Goal: Information Seeking & Learning: Check status

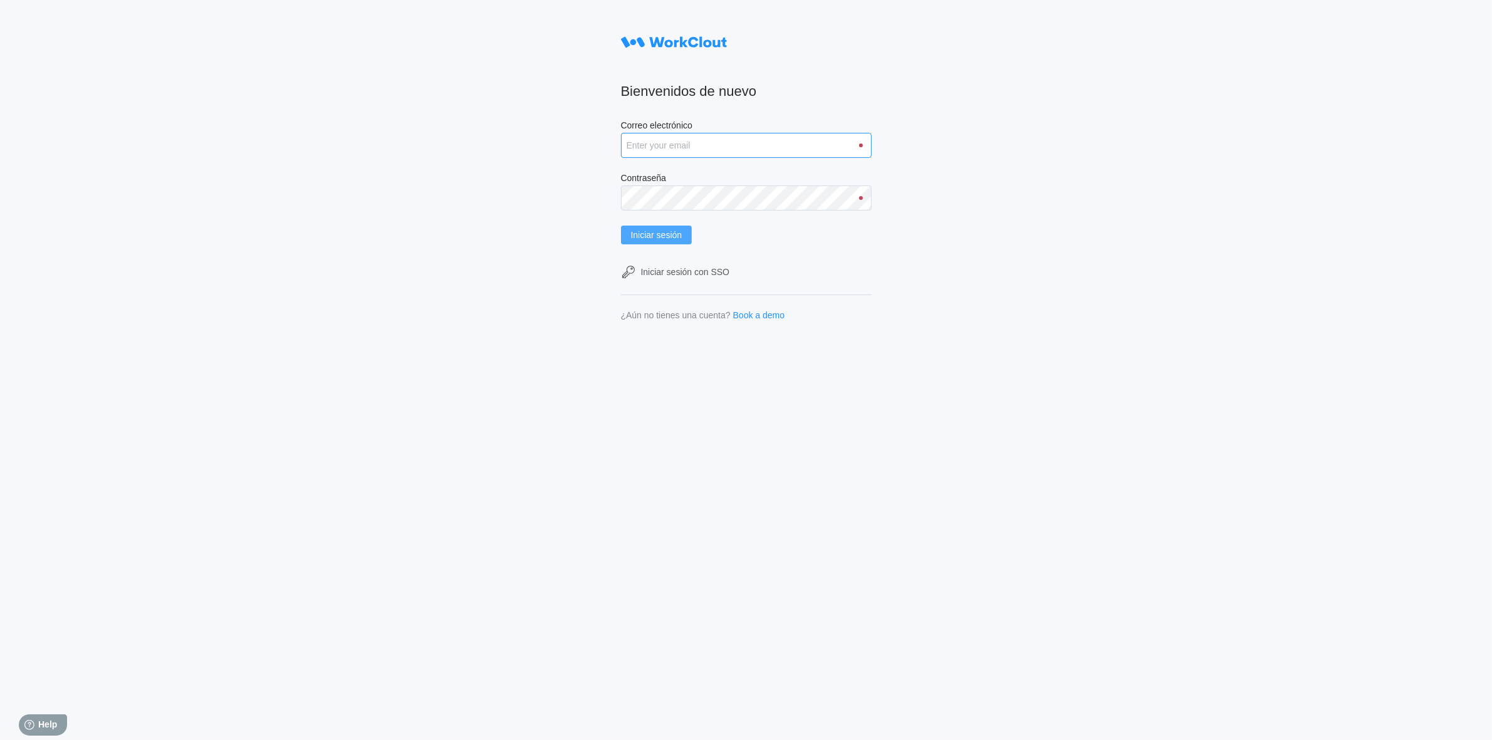
type input "clara.mastria@tradebe.com"
click at [681, 231] on span "Iniciar sesión" at bounding box center [656, 235] width 51 height 9
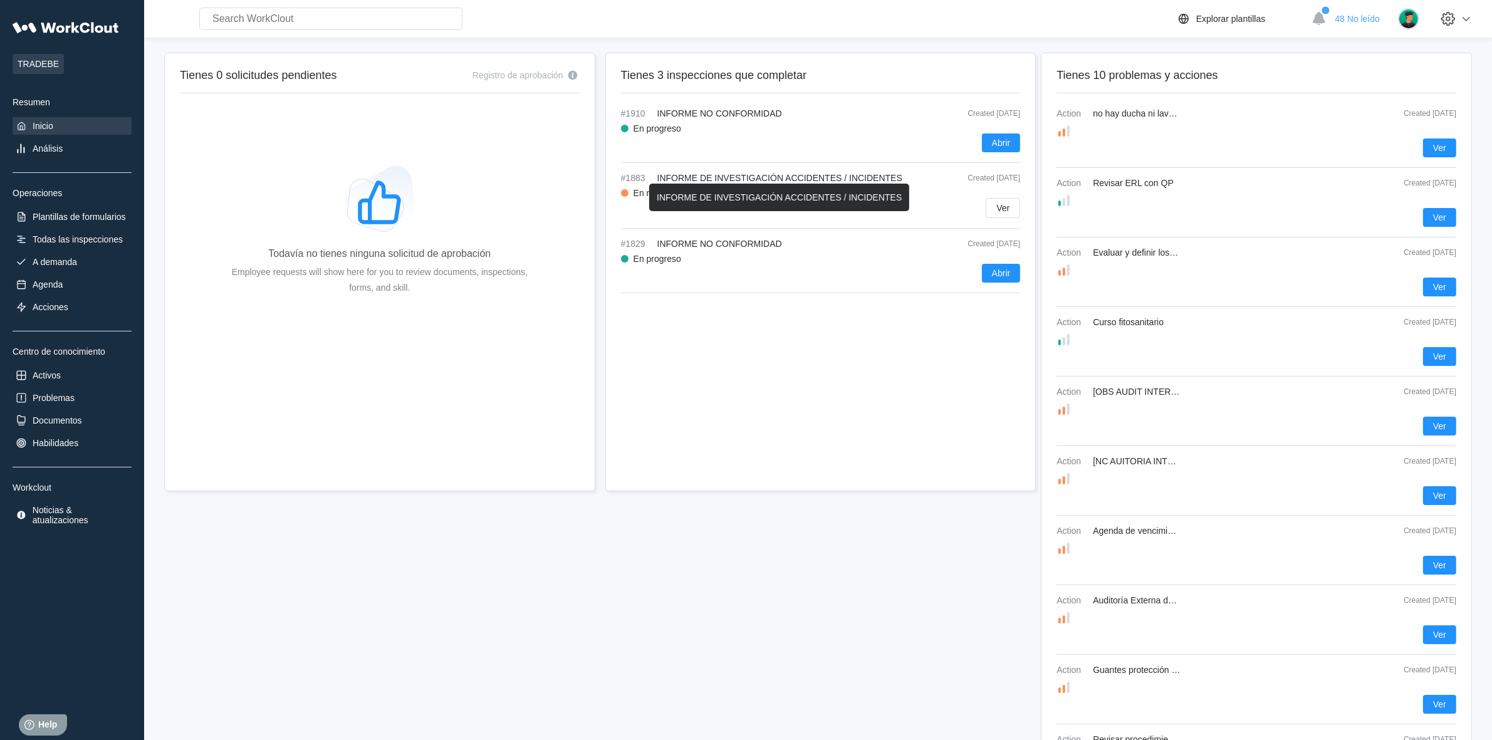
click at [840, 177] on span "INFORME DE INVESTIGACIÓN ACCIDENTES / INCIDENTES" at bounding box center [779, 178] width 245 height 10
click at [995, 204] on button "Ver" at bounding box center [1003, 208] width 34 height 20
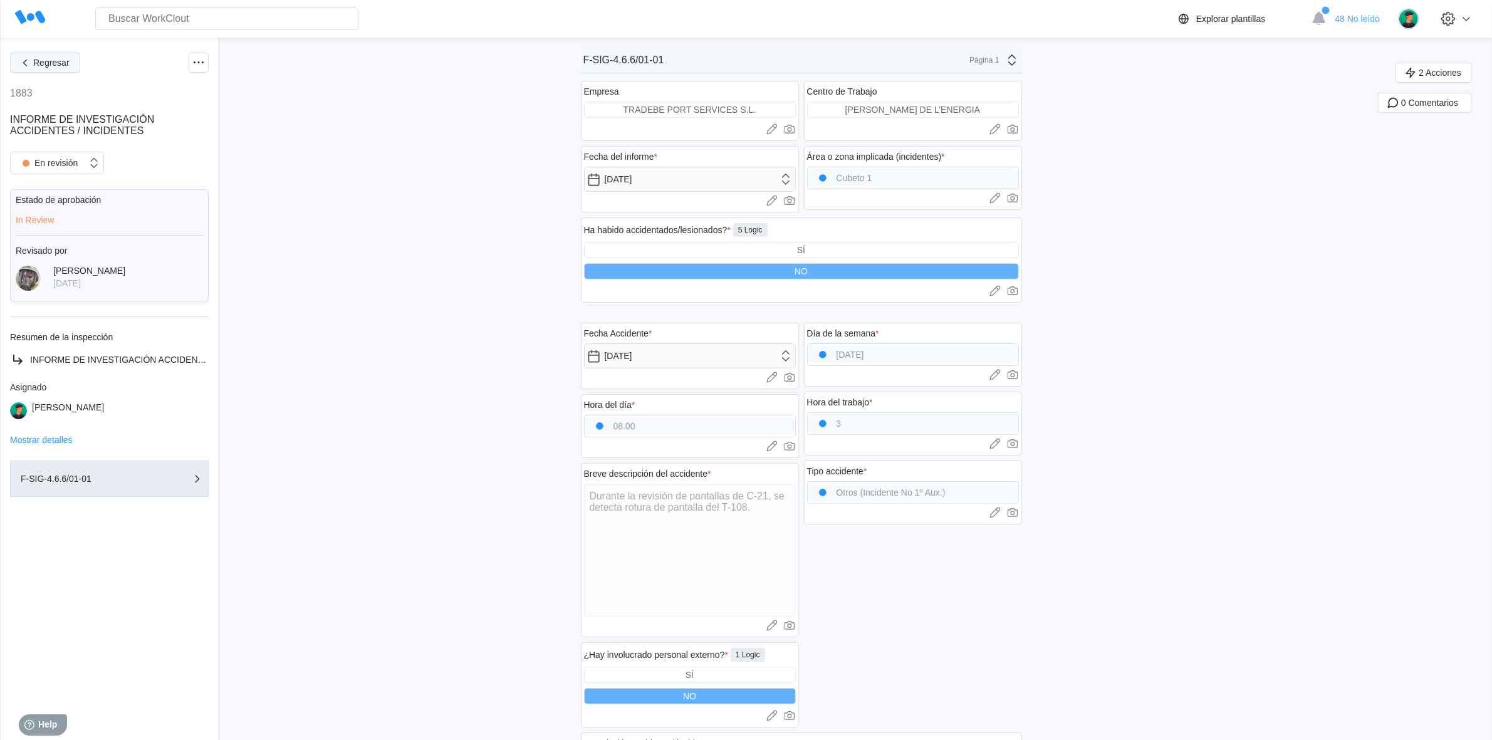
click at [45, 72] on button "Regresar" at bounding box center [45, 63] width 70 height 20
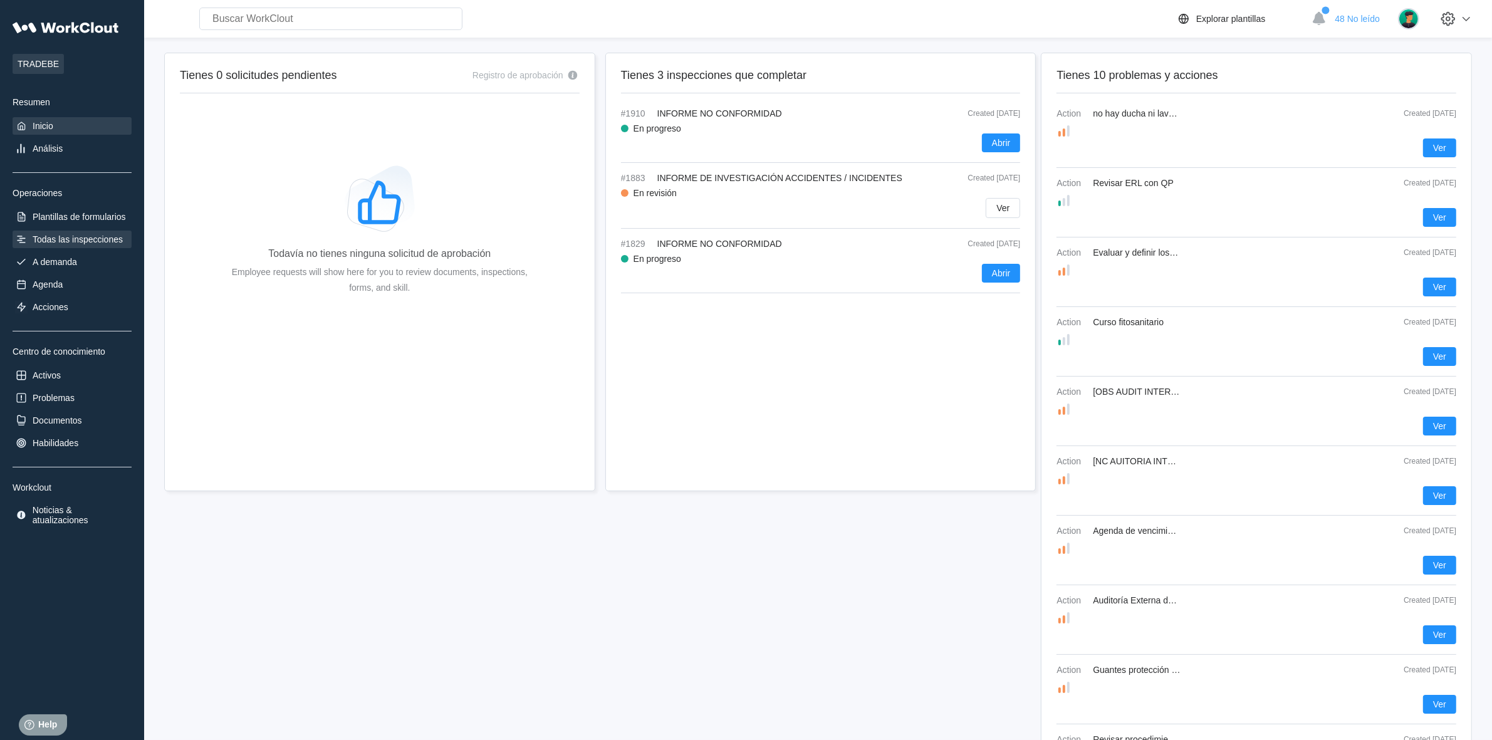
click at [71, 235] on div "Todas las inspecciones" at bounding box center [78, 239] width 90 height 10
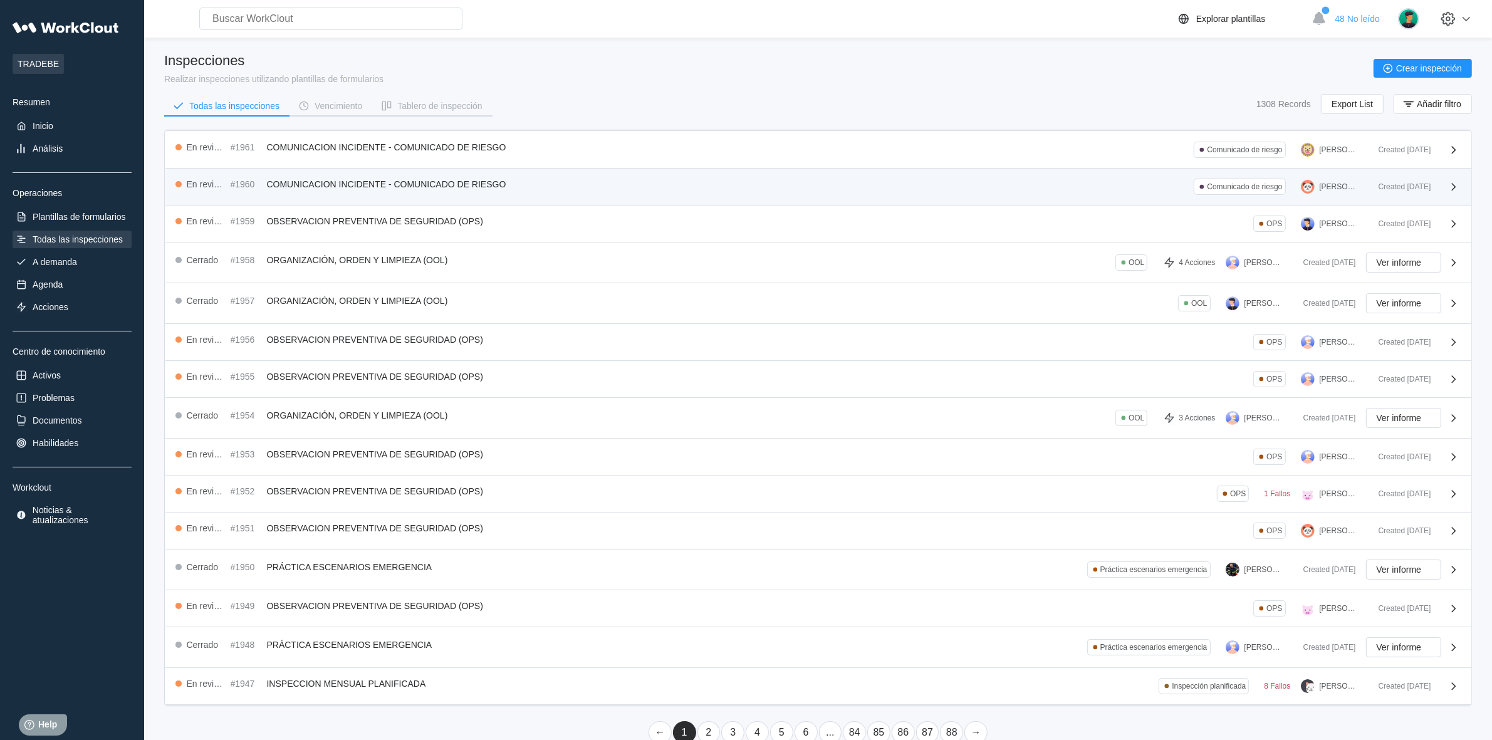
click at [452, 179] on span "COMUNICACION INCIDENTE - COMUNICADO DE RIESGO" at bounding box center [386, 184] width 239 height 10
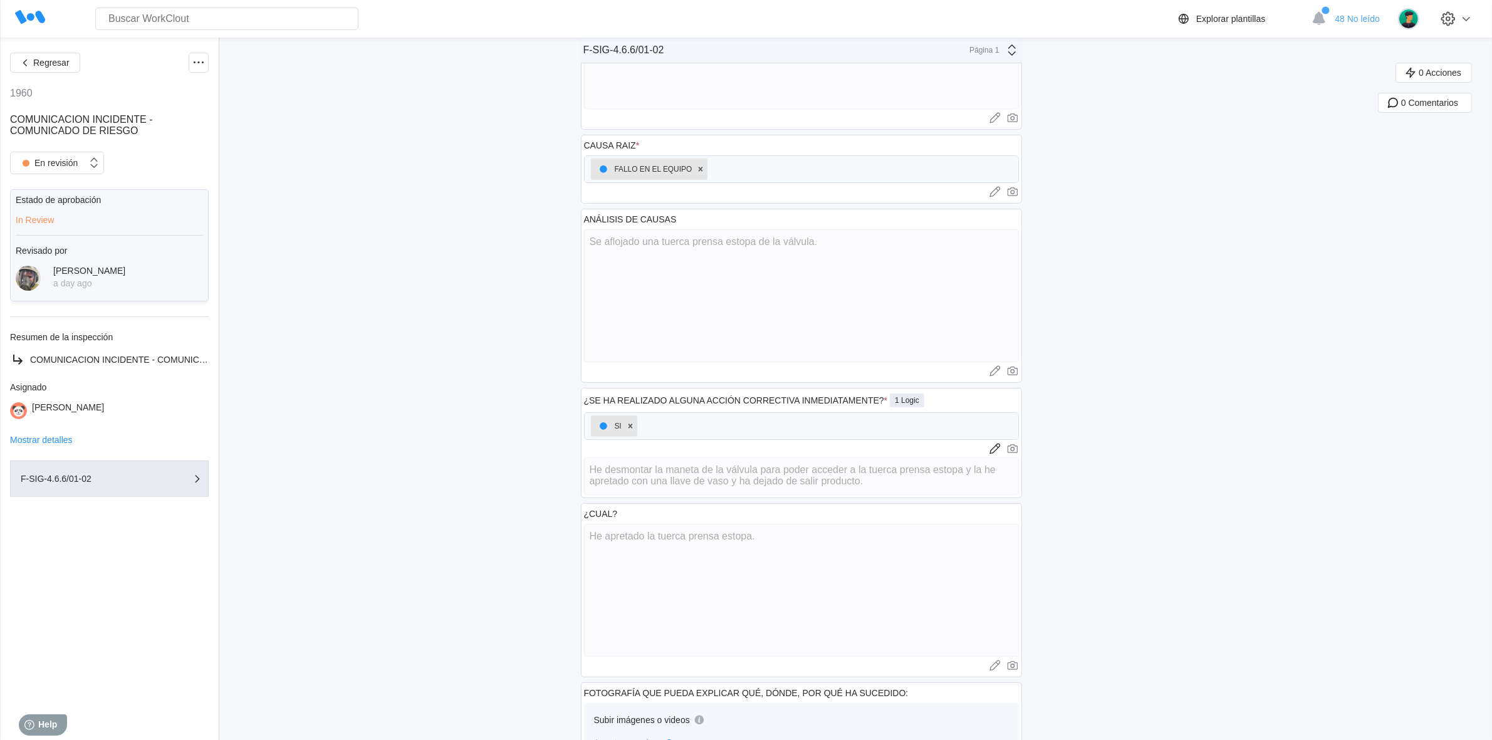
scroll to position [548, 0]
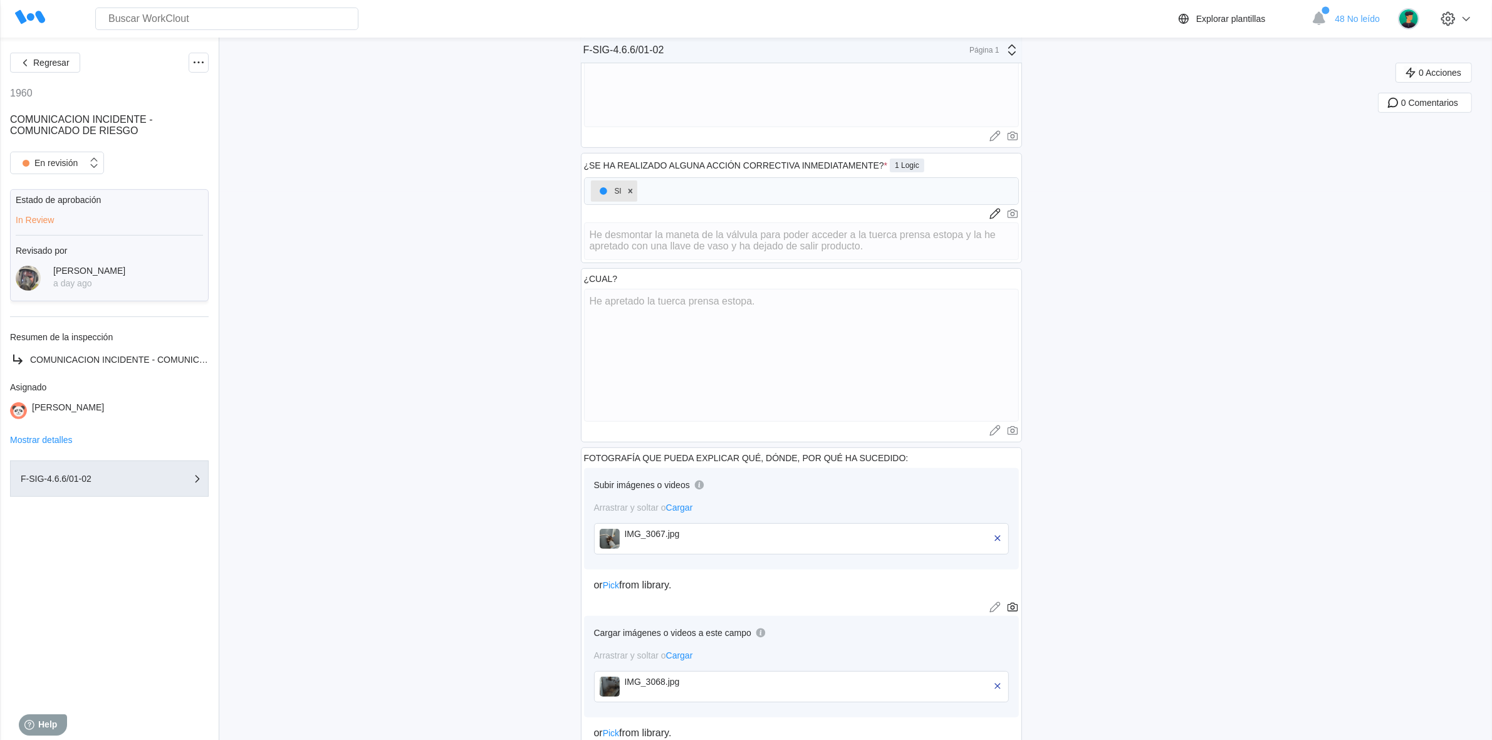
click at [607, 539] on img at bounding box center [610, 539] width 20 height 20
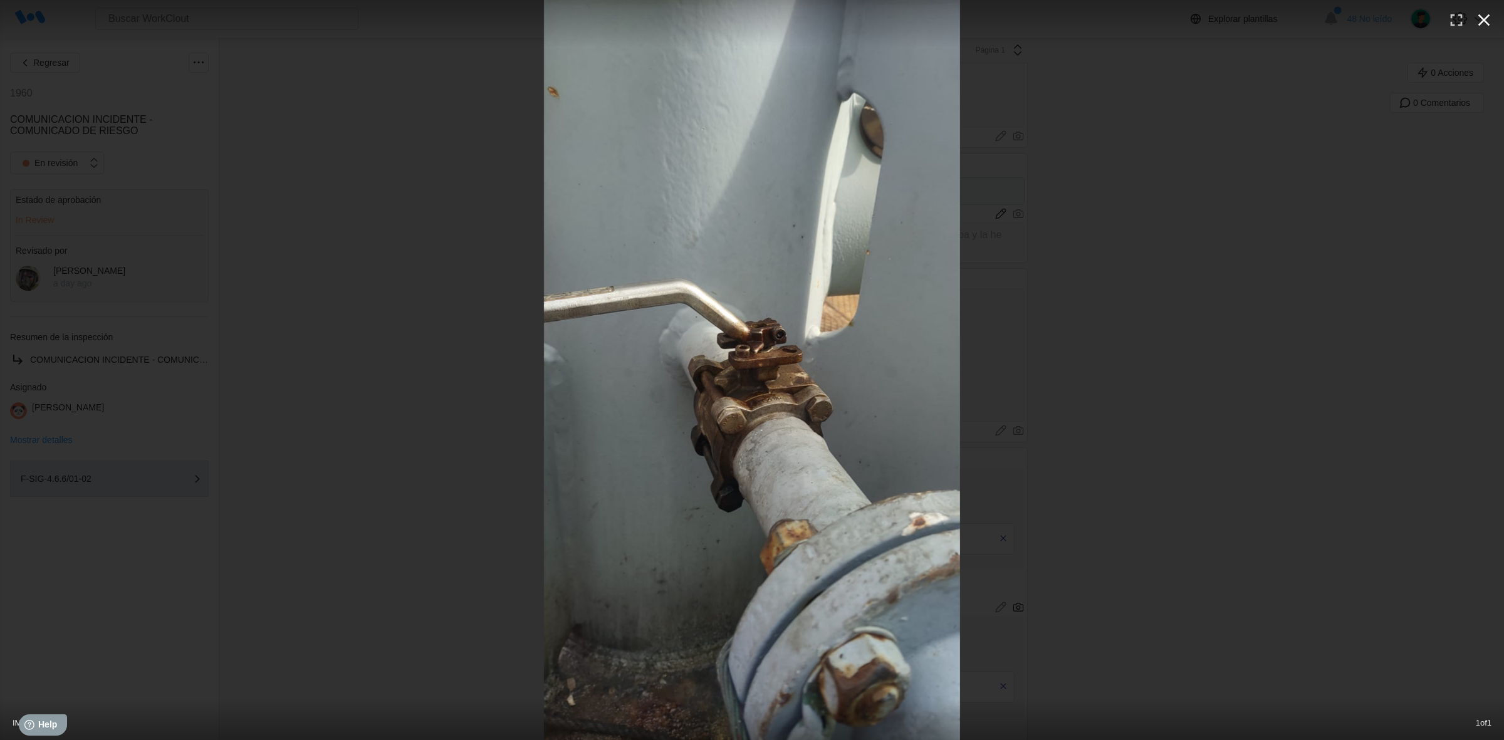
click at [1490, 17] on icon "button" at bounding box center [1484, 20] width 20 height 20
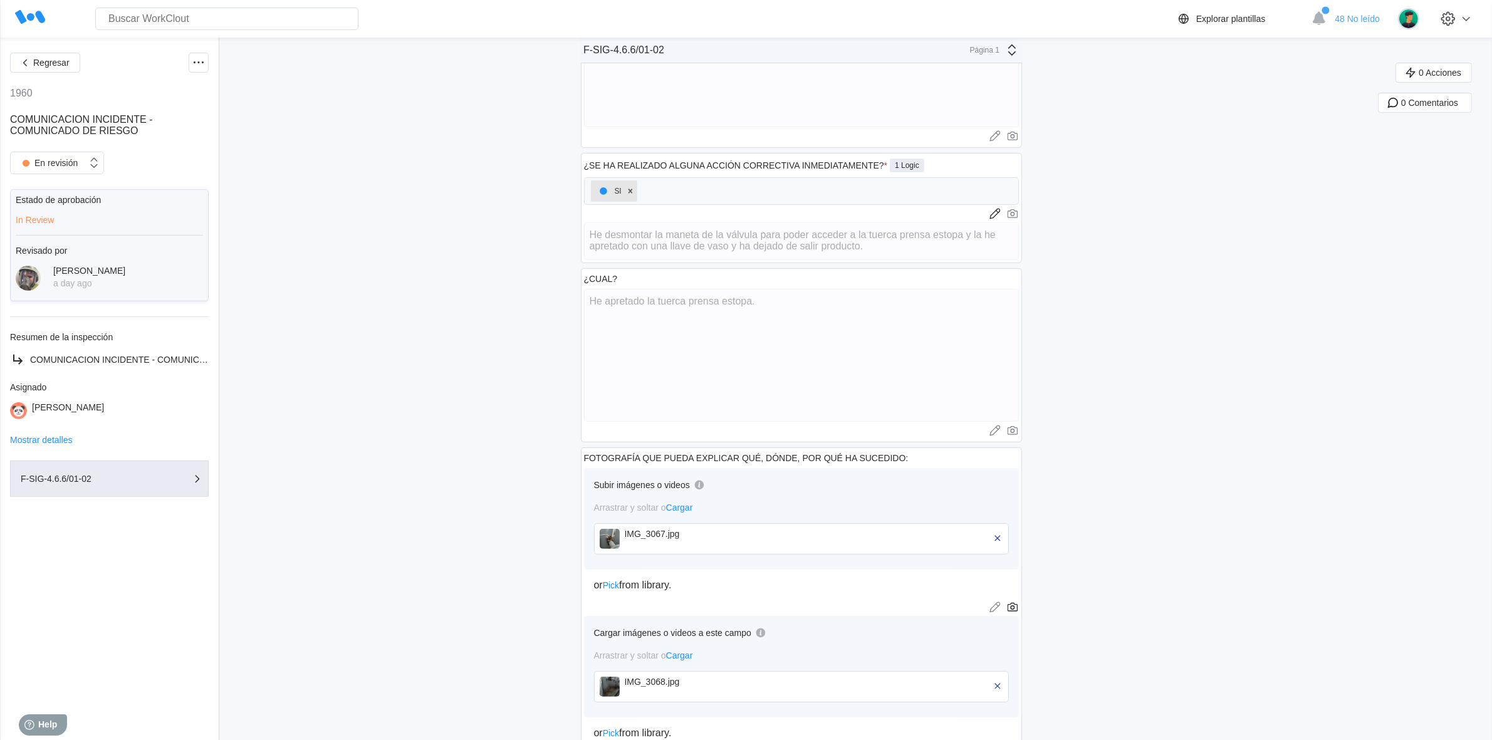
scroll to position [587, 0]
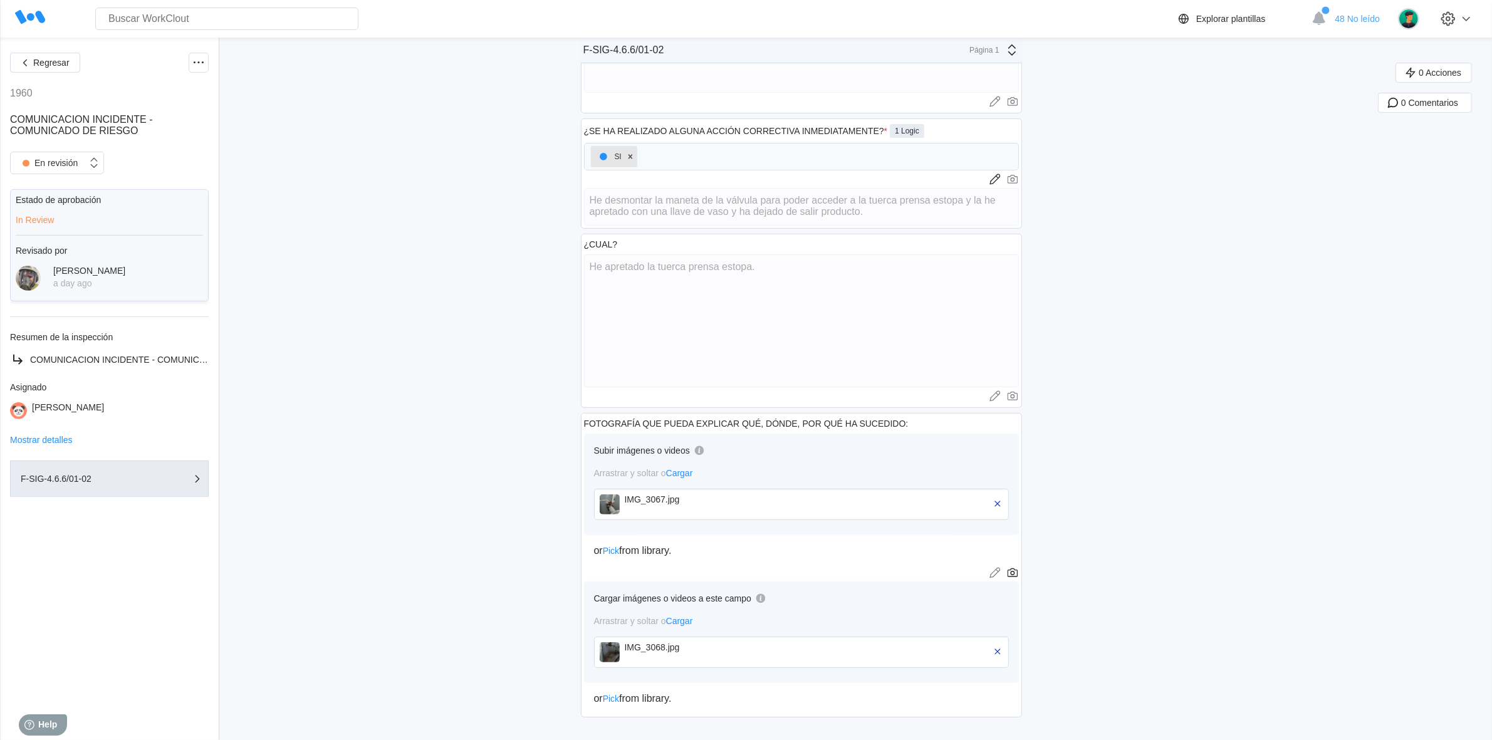
click at [620, 655] on img at bounding box center [610, 652] width 20 height 20
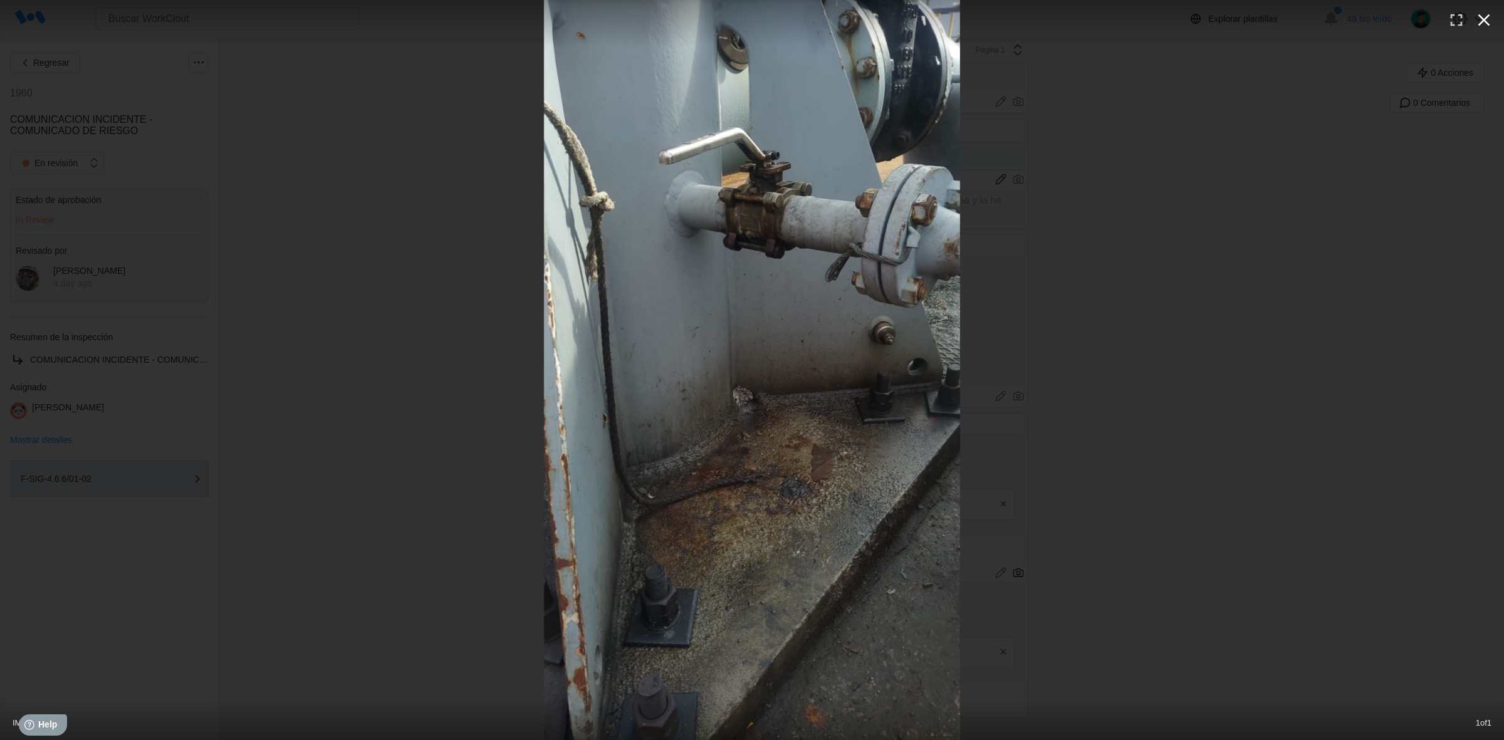
click at [1480, 25] on icon "button" at bounding box center [1484, 20] width 20 height 20
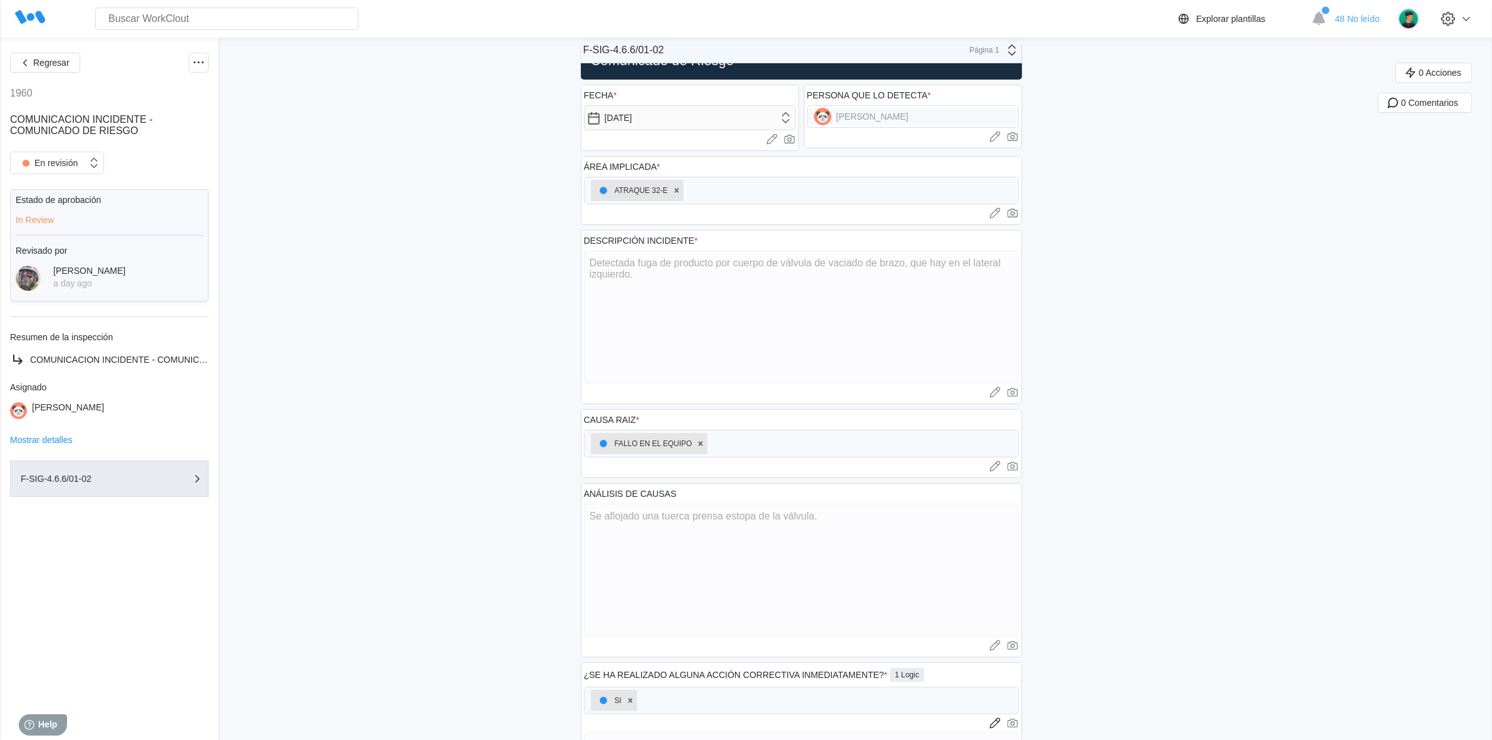
scroll to position [0, 0]
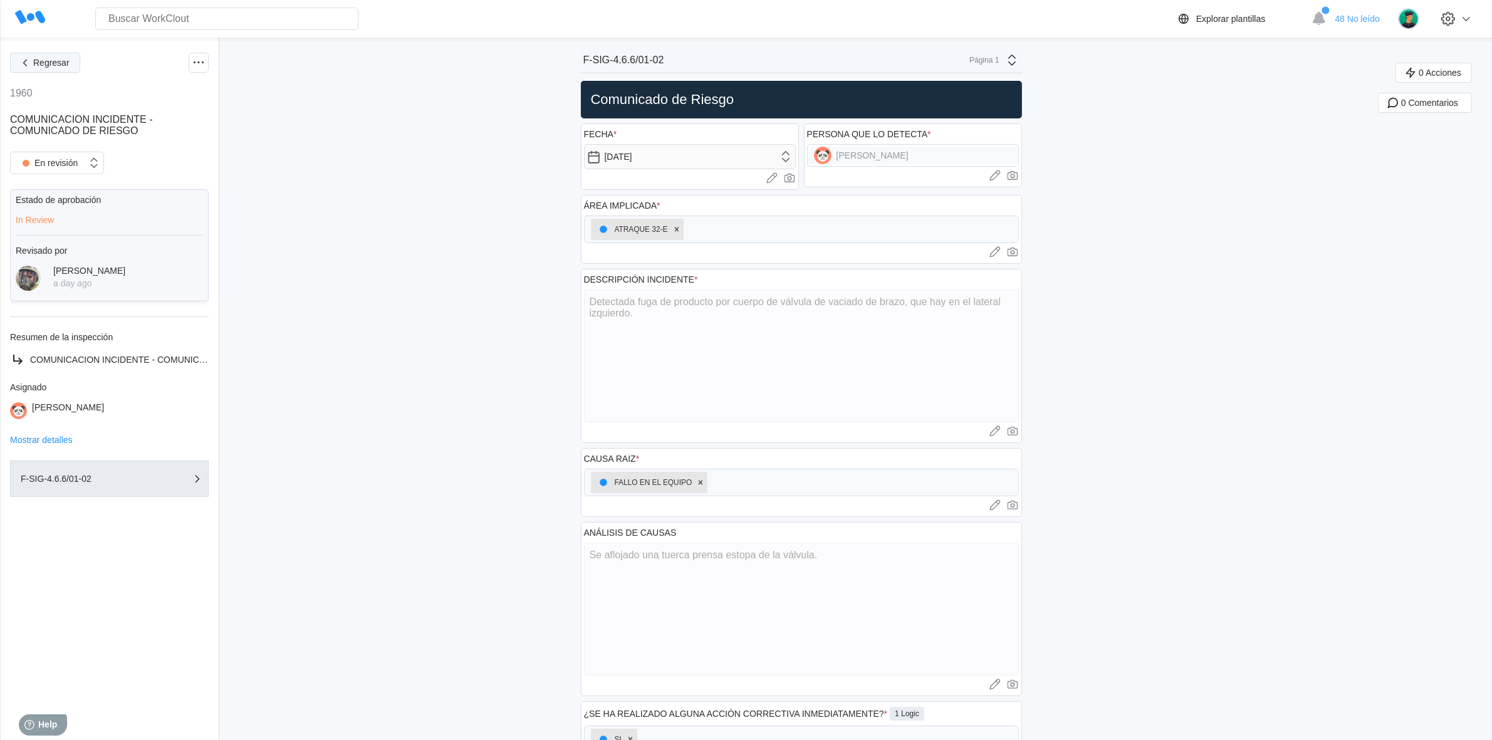
click at [39, 64] on span "Regresar" at bounding box center [51, 62] width 36 height 9
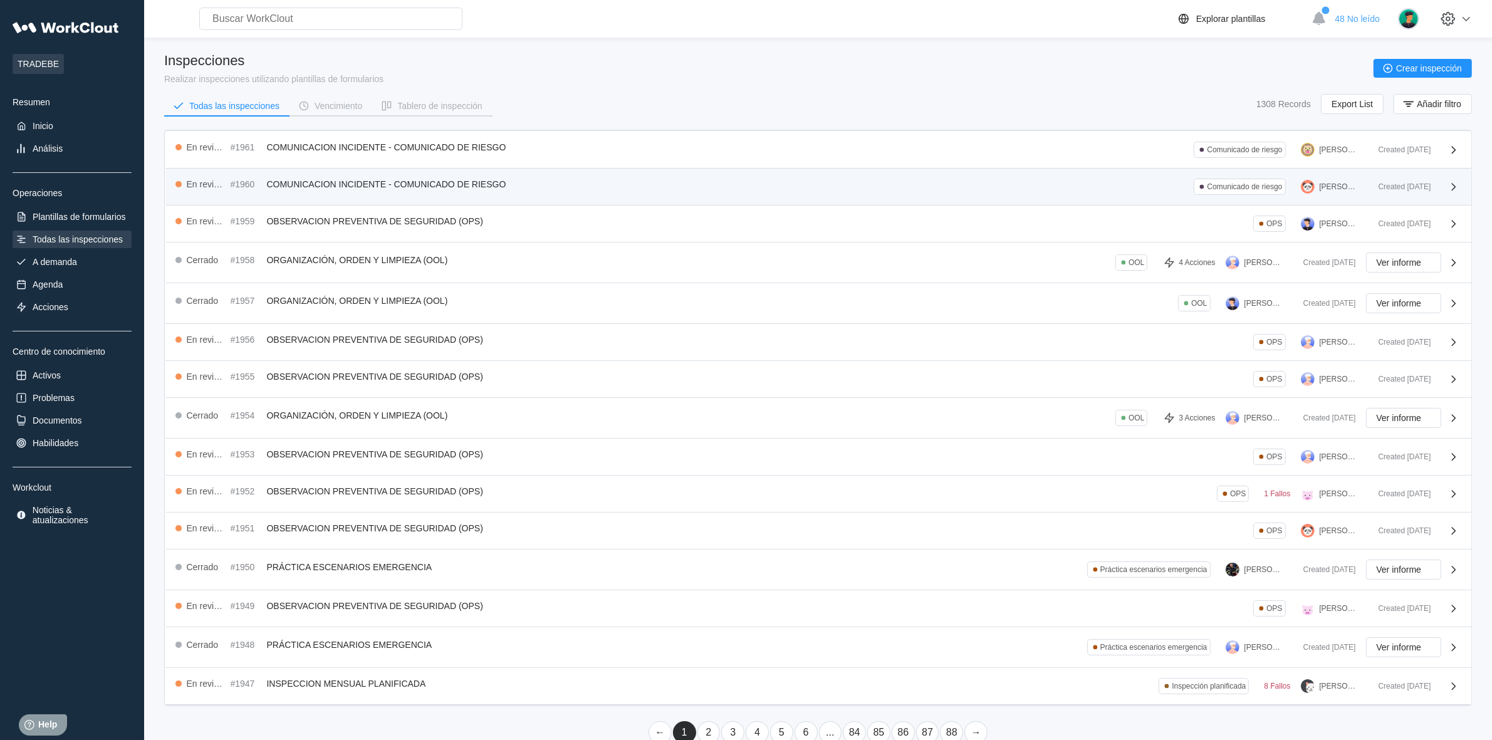
click at [436, 176] on div "En revisión #1960 COMUNICACION INCIDENTE - COMUNICADO DE RIESGO Comunicado de r…" at bounding box center [818, 187] width 1306 height 37
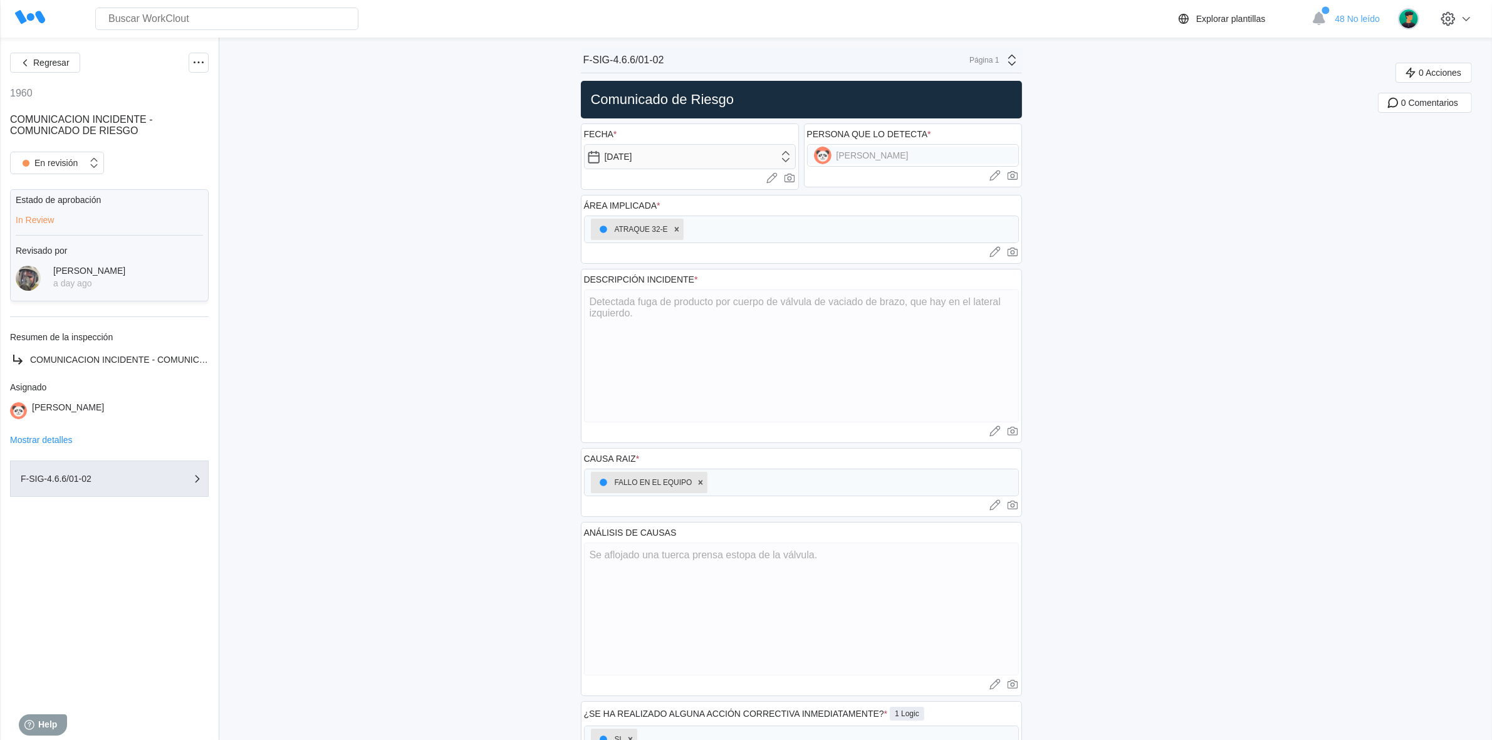
scroll to position [587, 0]
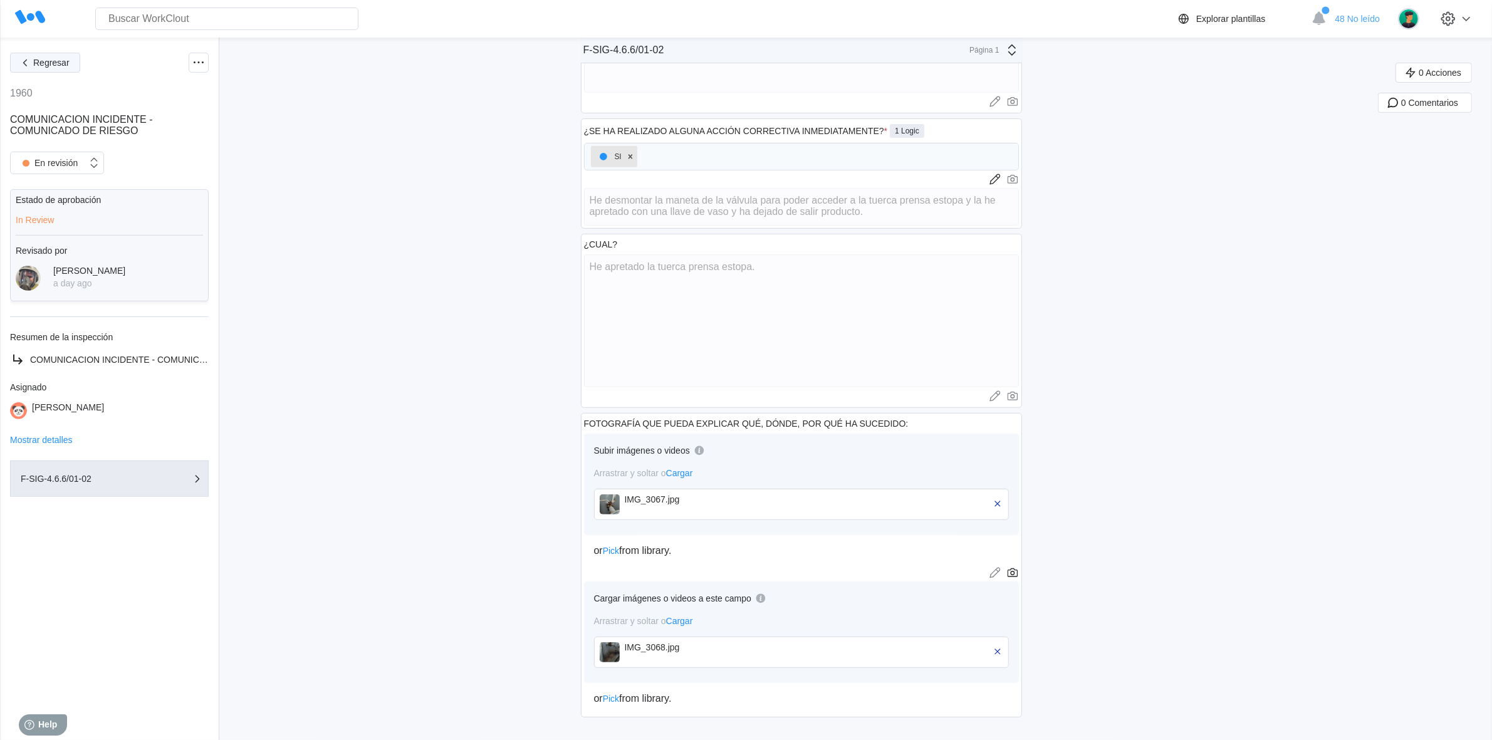
click at [23, 64] on icon "button" at bounding box center [25, 63] width 14 height 14
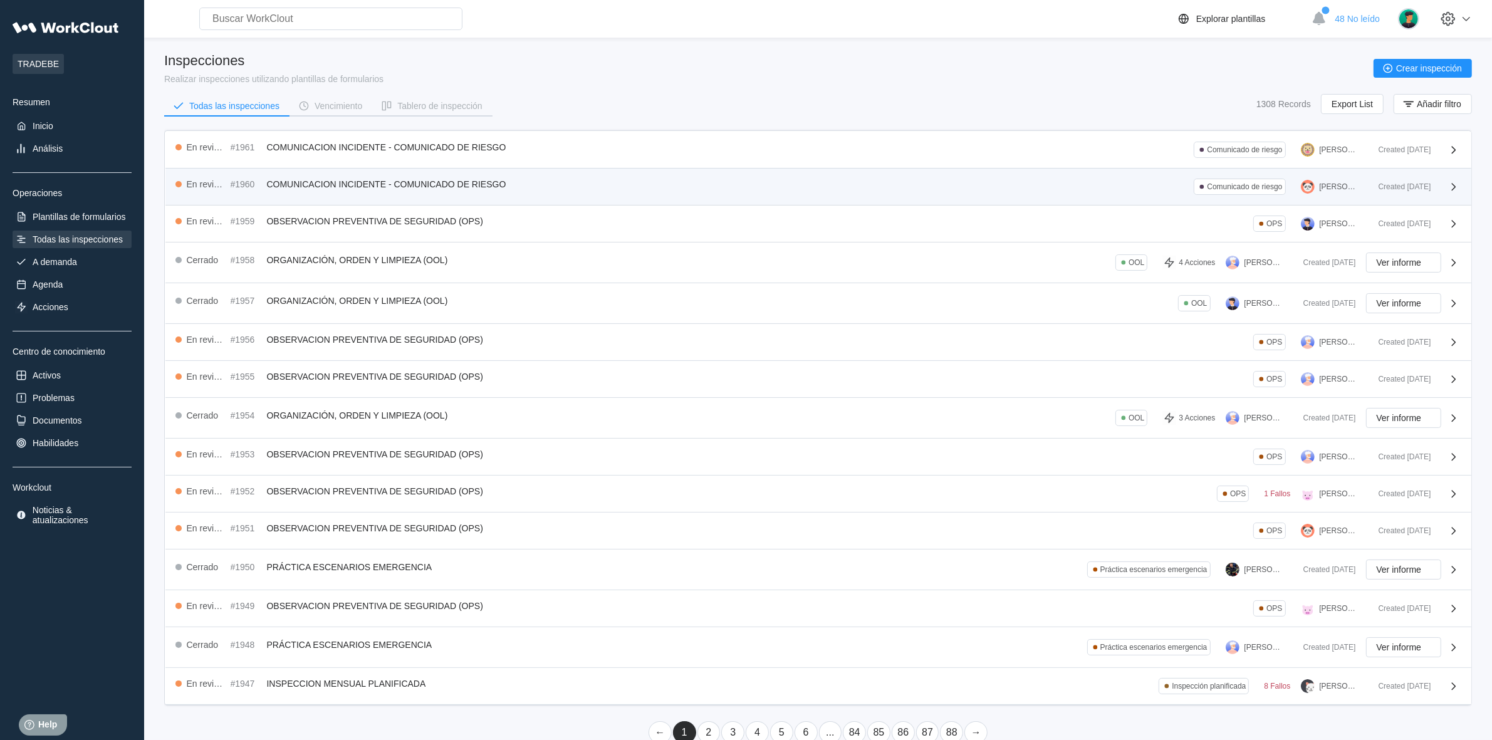
click at [419, 182] on span "COMUNICACION INCIDENTE - COMUNICADO DE RIESGO" at bounding box center [386, 184] width 239 height 10
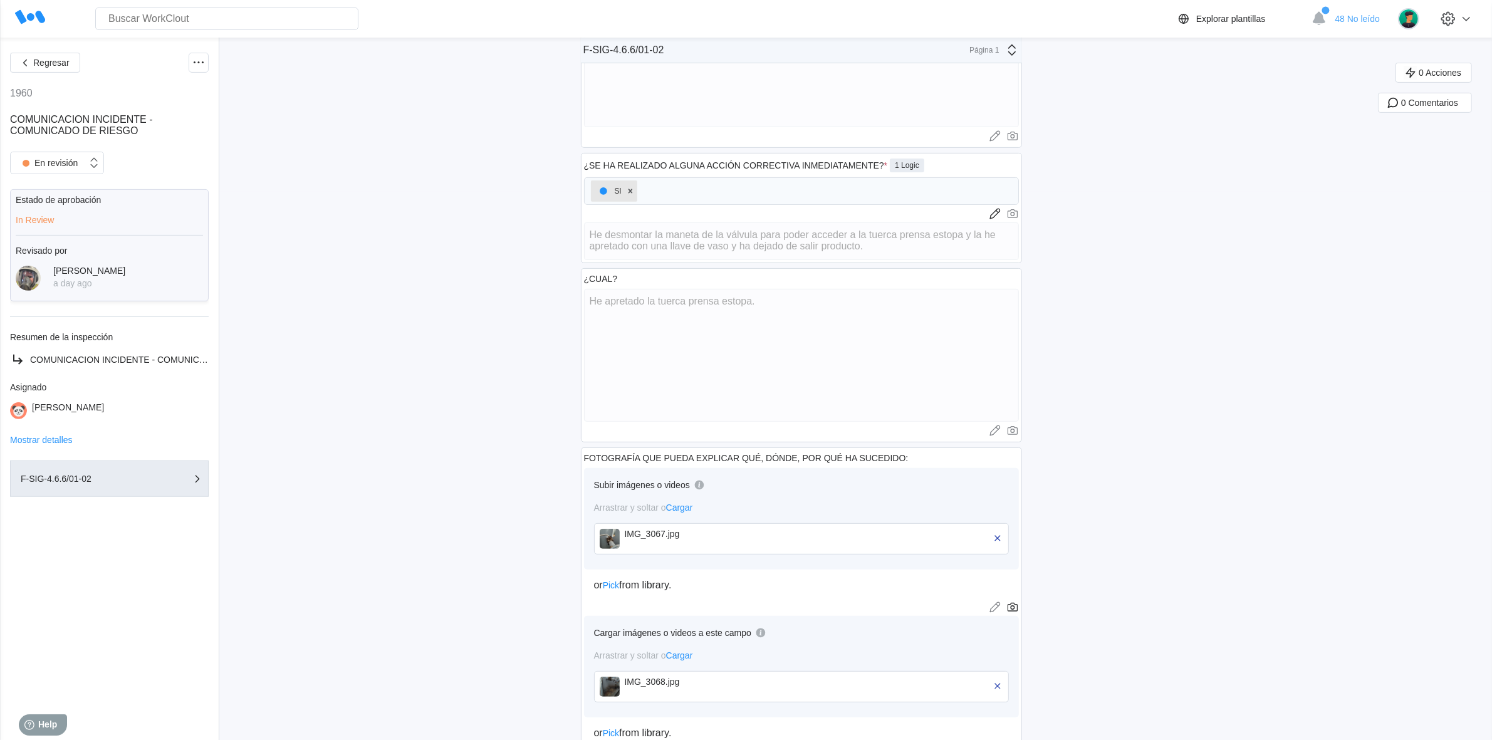
scroll to position [587, 0]
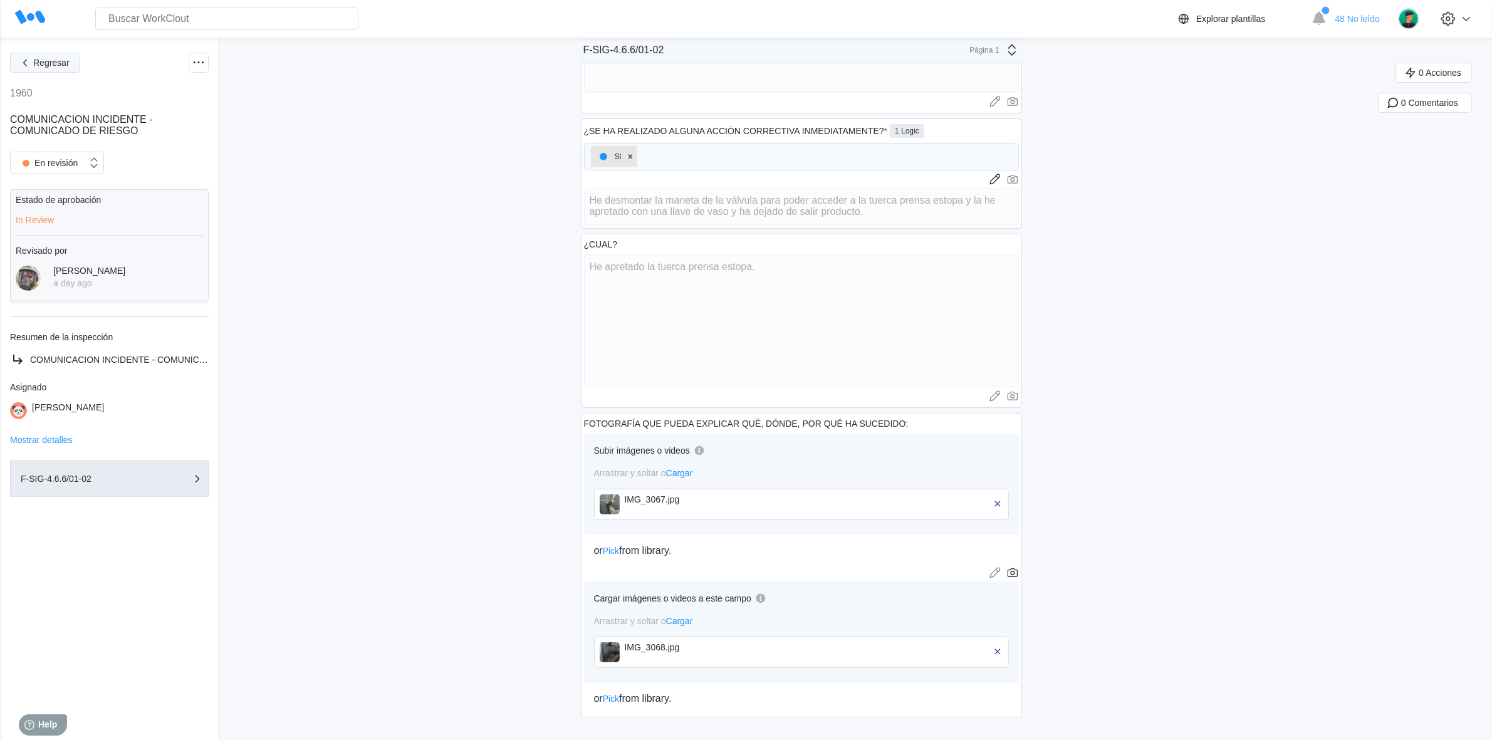
click at [26, 61] on icon "button" at bounding box center [25, 63] width 14 height 14
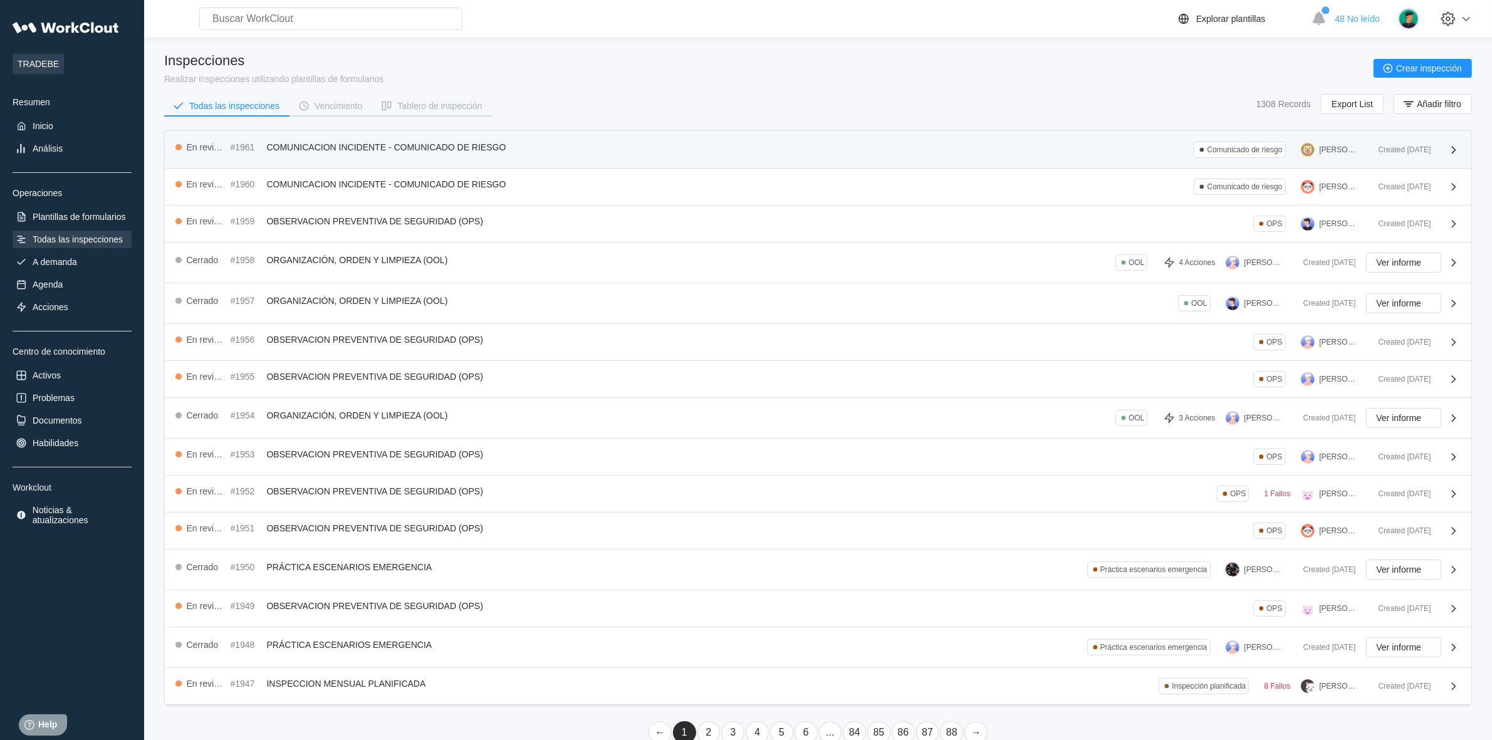
click at [506, 148] on div "#1961 COMUNICACION INCIDENTE - COMUNICADO DE RIESGO" at bounding box center [371, 147] width 281 height 10
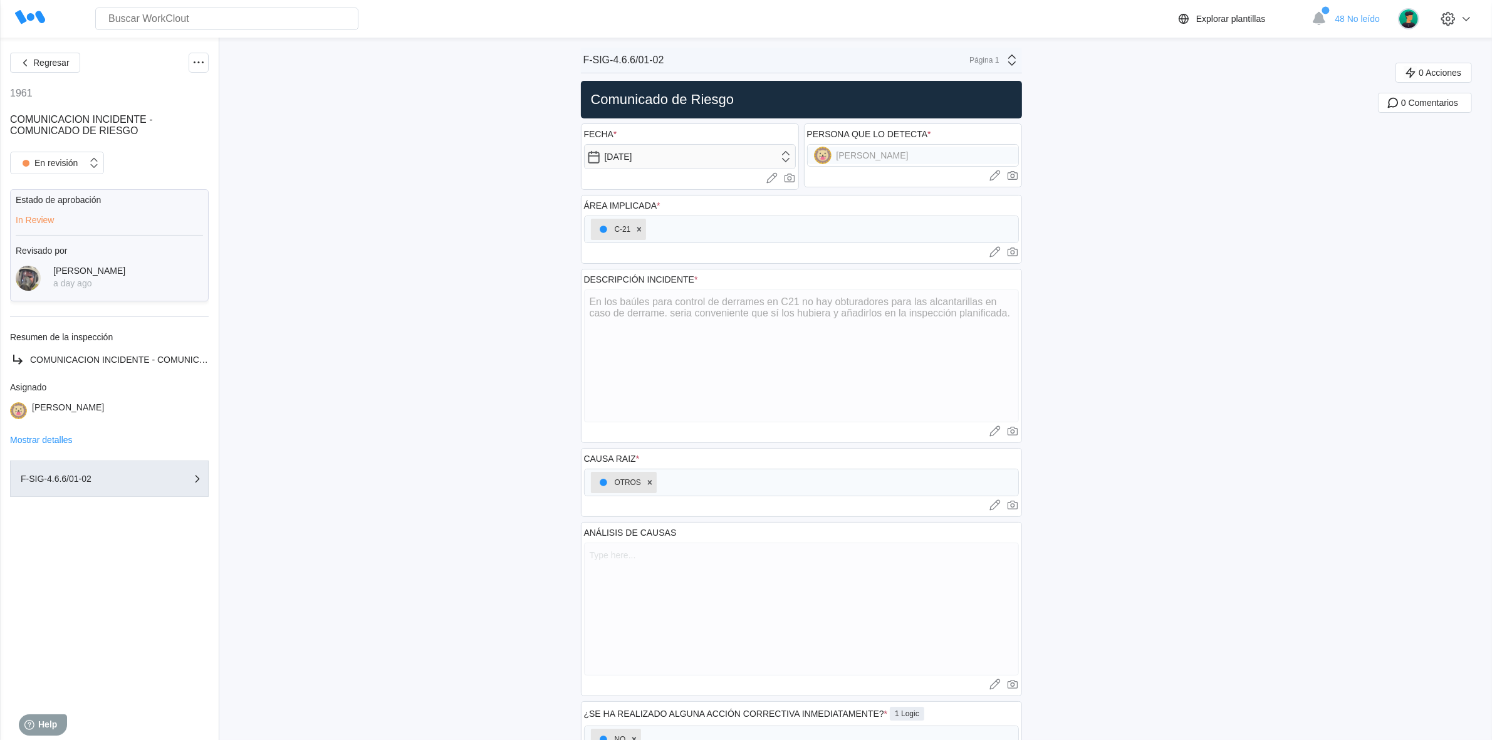
click at [1121, 337] on div "Regresar 1961 COMUNICACION INCIDENTE - COMUNICADO DE RIESGO En revisión Estado …" at bounding box center [746, 490] width 1492 height 904
click at [29, 64] on icon "button" at bounding box center [25, 63] width 14 height 14
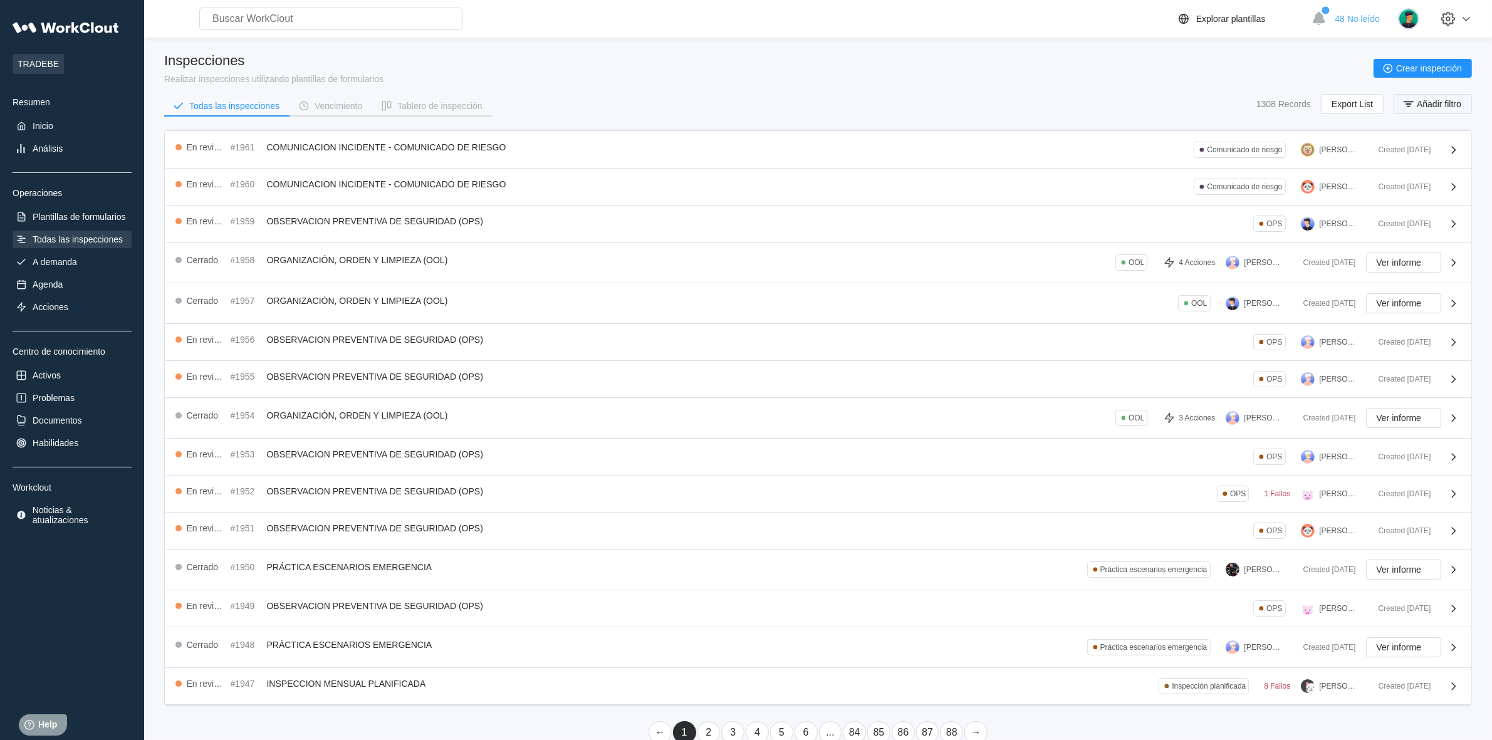
click at [1447, 104] on span "Añadir filtro" at bounding box center [1439, 104] width 45 height 9
click at [1126, 154] on div "Nombre de inspección" at bounding box center [1092, 153] width 87 height 10
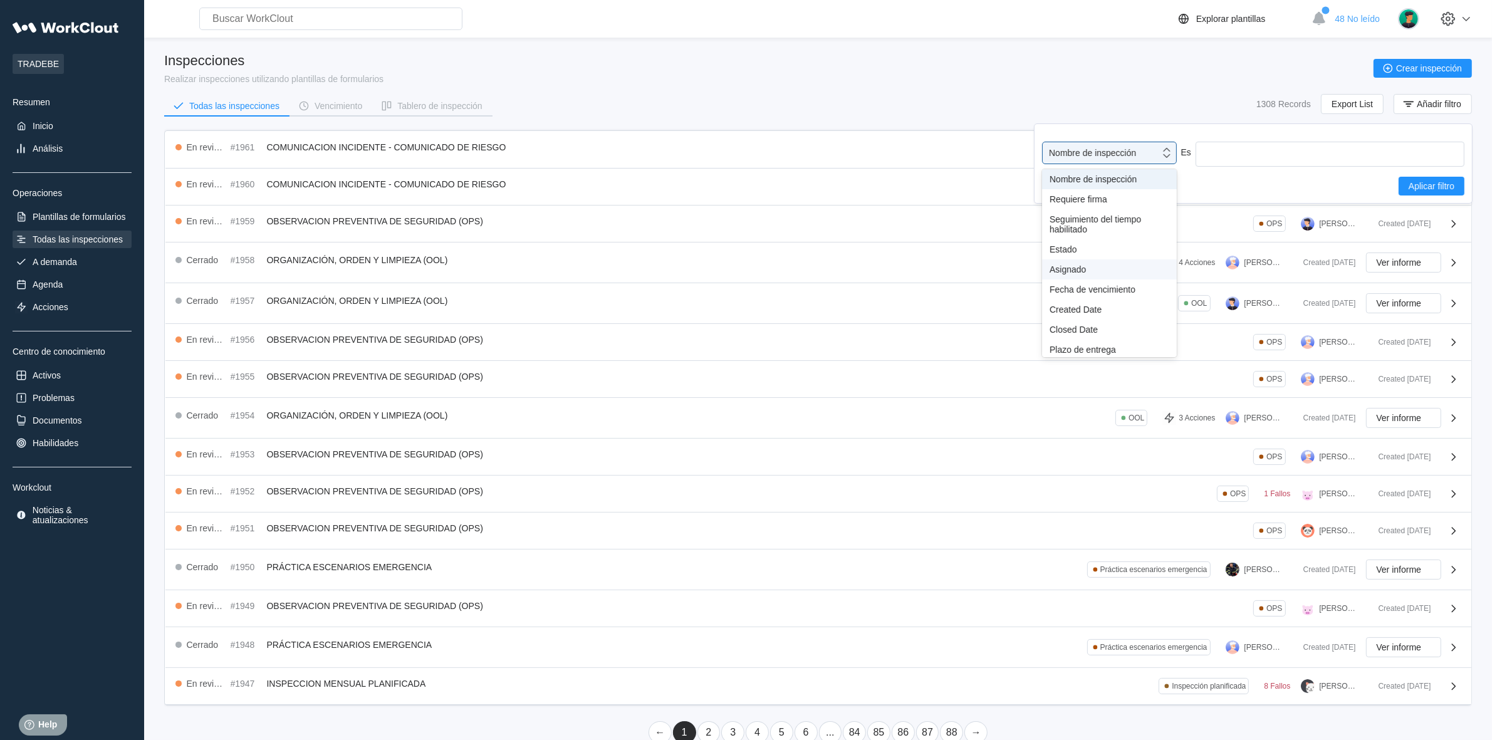
scroll to position [93, 0]
click at [1079, 273] on div "Etiqueta" at bounding box center [1110, 277] width 120 height 10
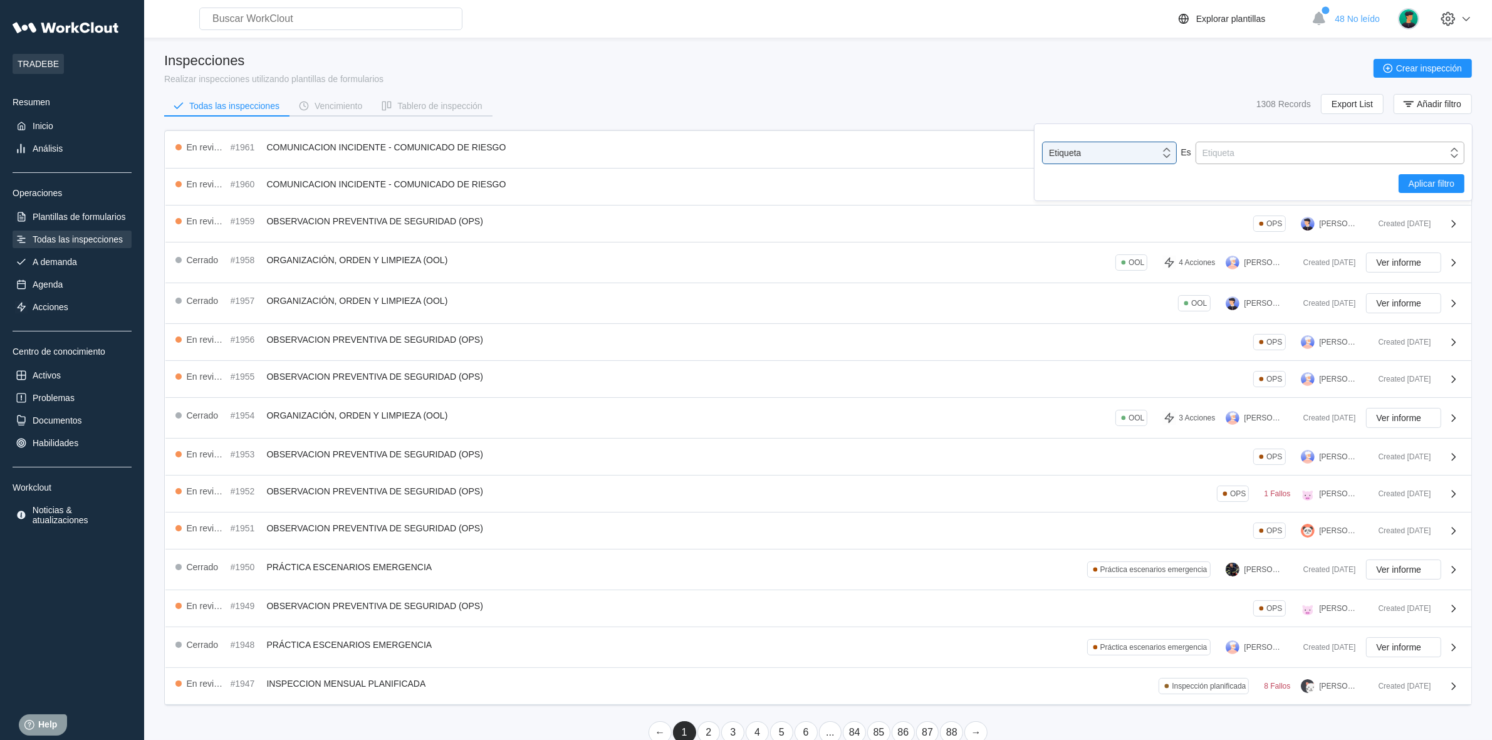
click at [1298, 146] on div "Etiqueta" at bounding box center [1322, 153] width 251 height 18
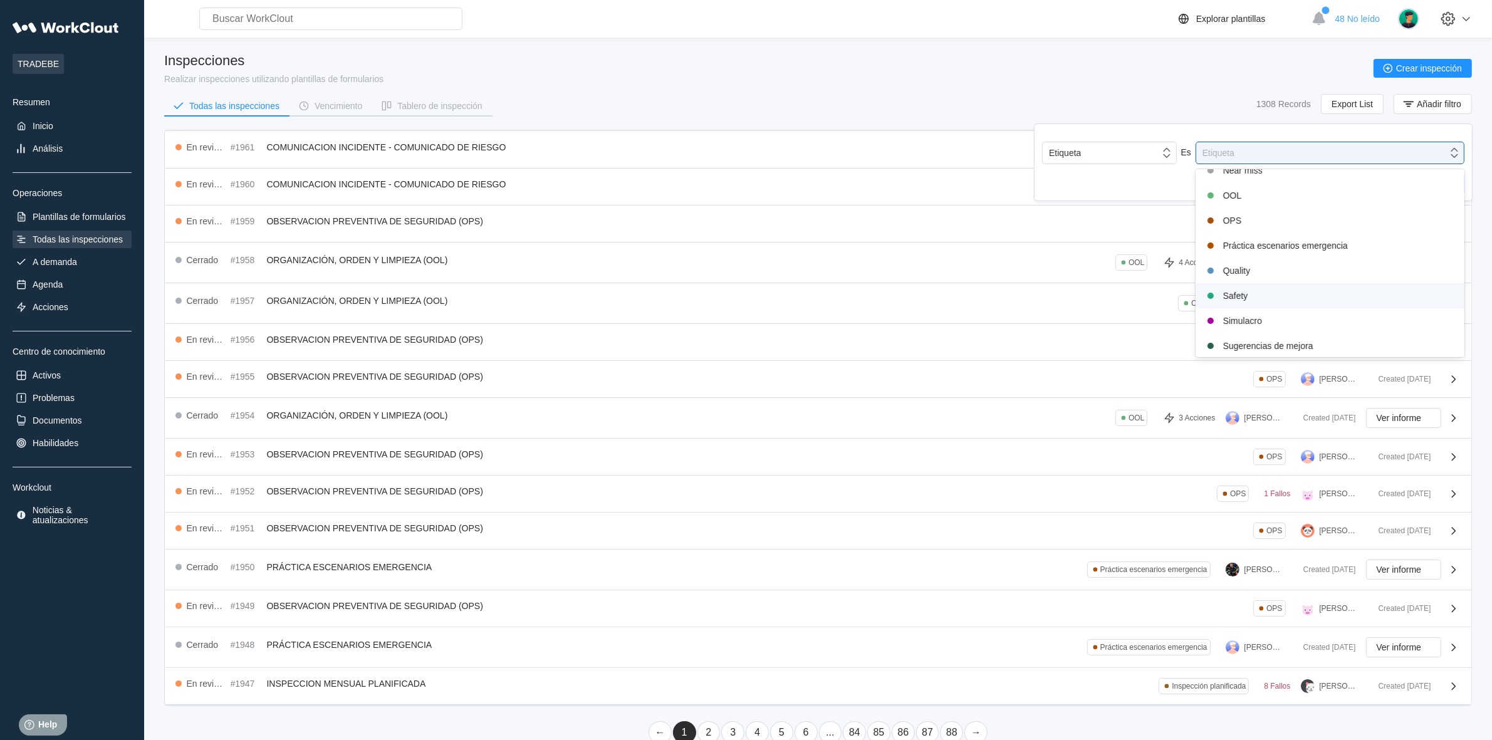
scroll to position [359, 0]
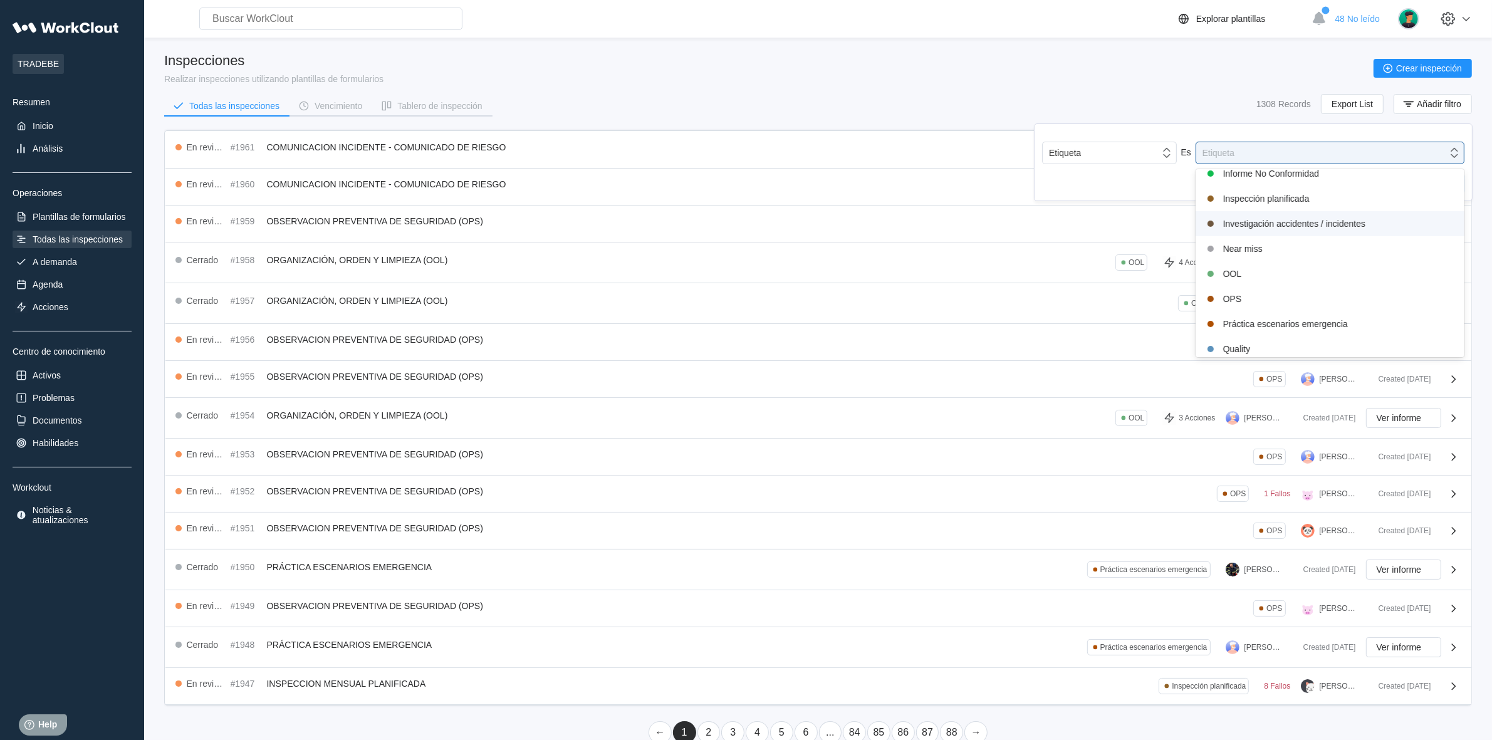
click at [1333, 221] on div "Investigación accidentes / incidentes" at bounding box center [1330, 223] width 254 height 15
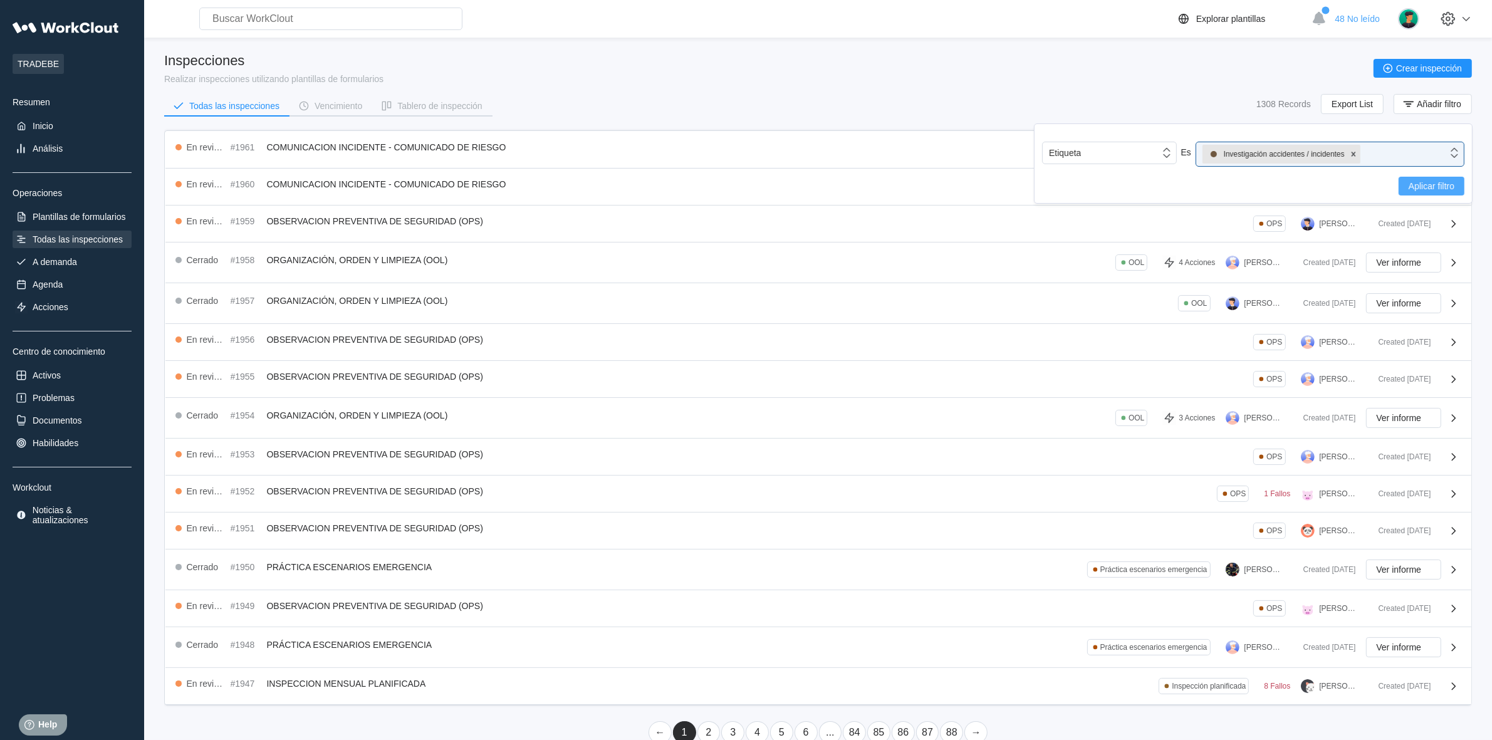
click at [1452, 182] on span "Aplicar filtro" at bounding box center [1432, 186] width 46 height 9
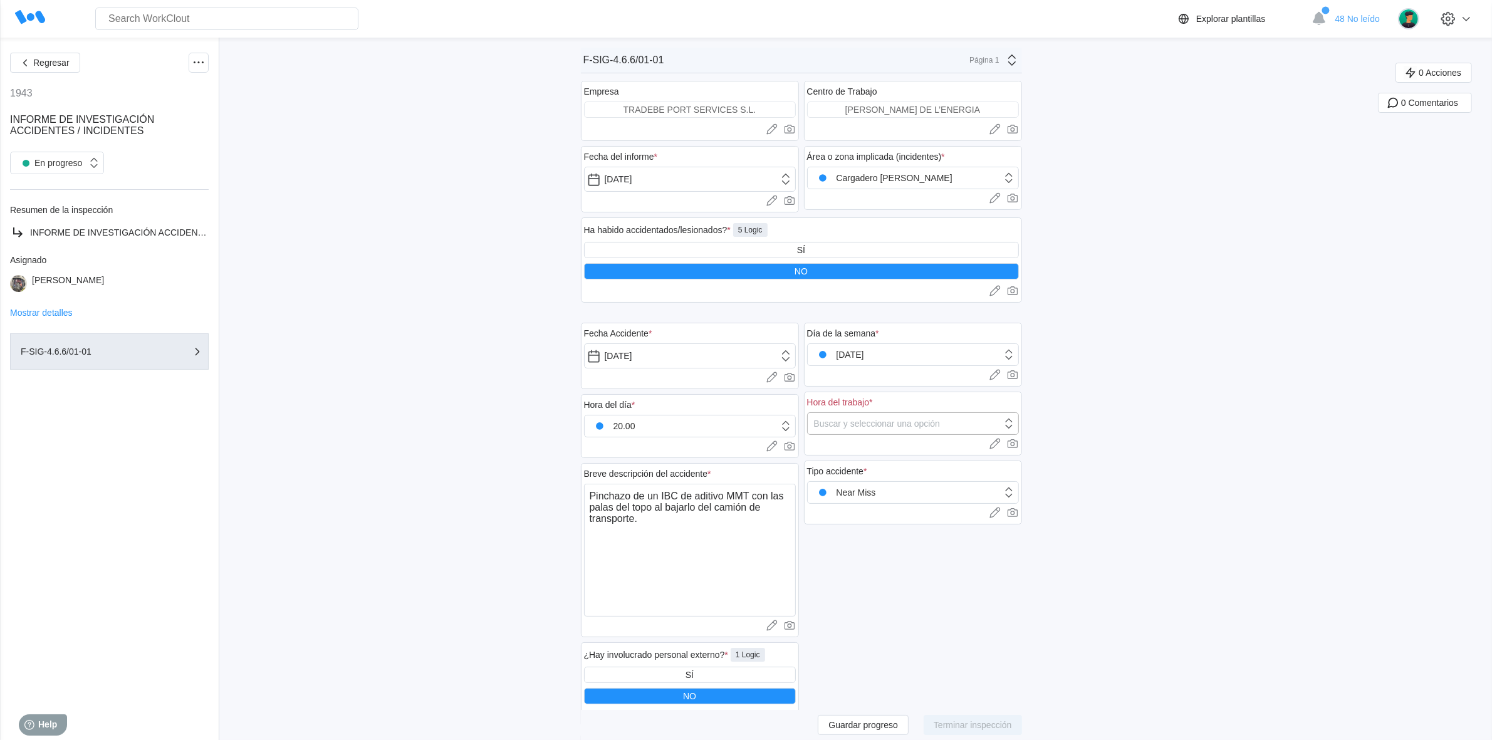
click at [879, 423] on div "Buscar y seleccionar una opción" at bounding box center [877, 424] width 127 height 10
click at [52, 57] on button "Regresar" at bounding box center [45, 63] width 70 height 20
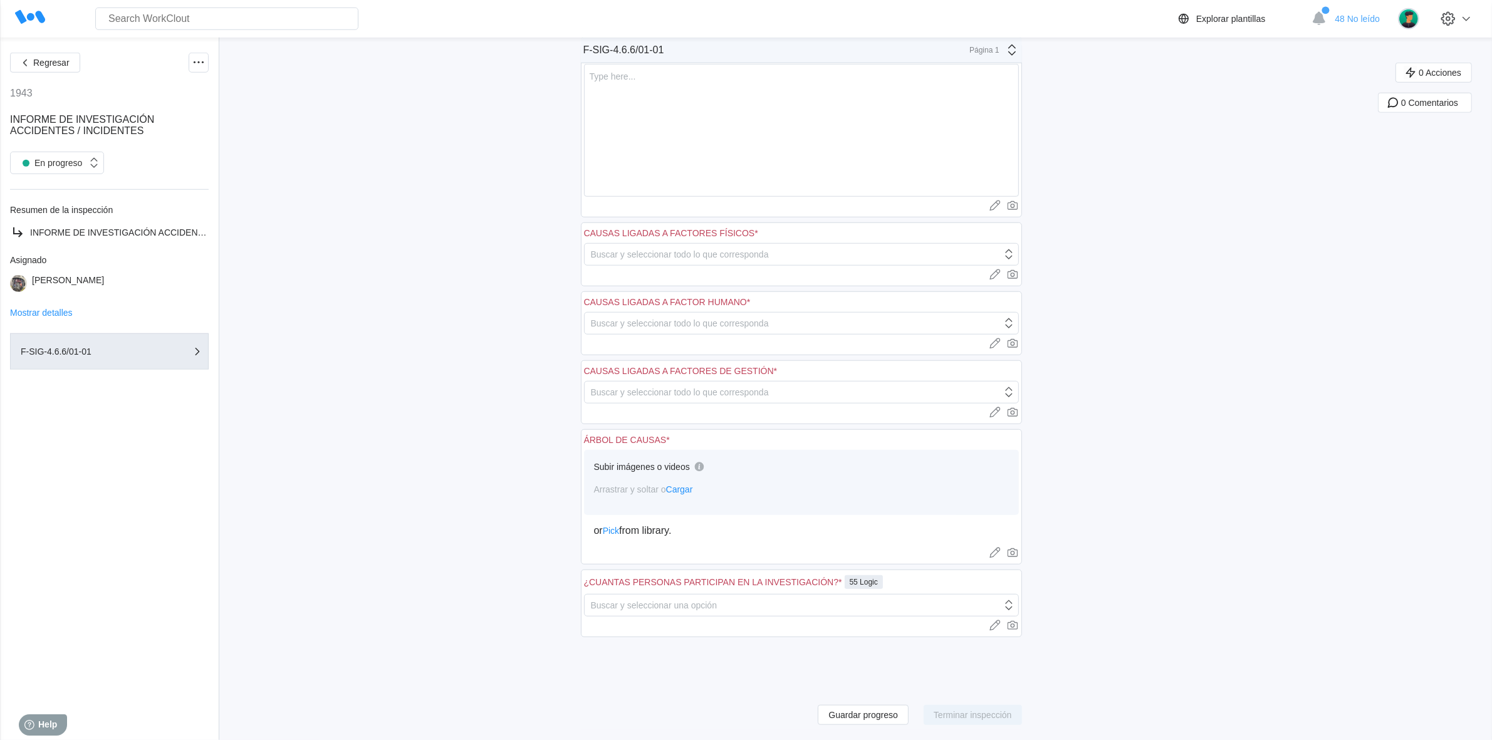
scroll to position [1023, 0]
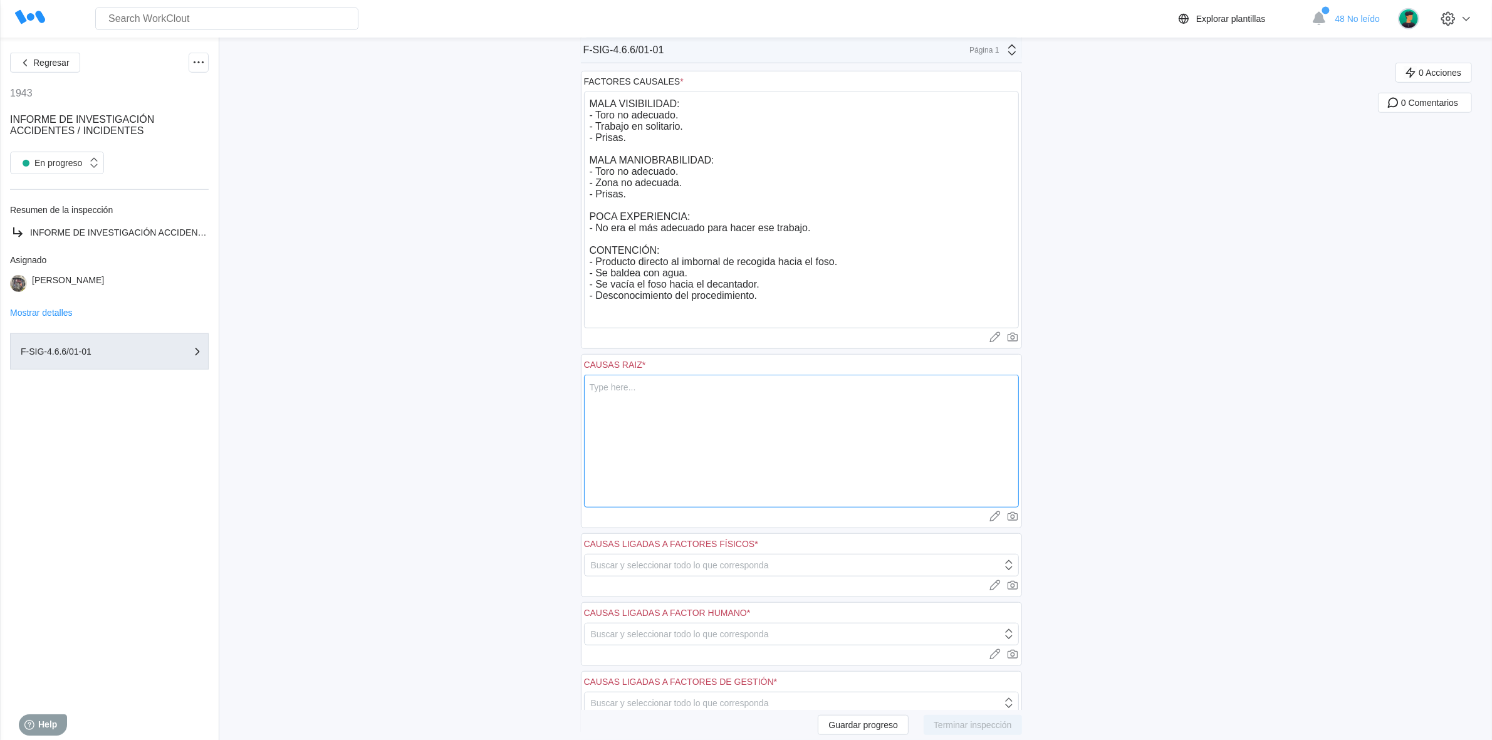
click at [633, 409] on textarea at bounding box center [801, 441] width 435 height 133
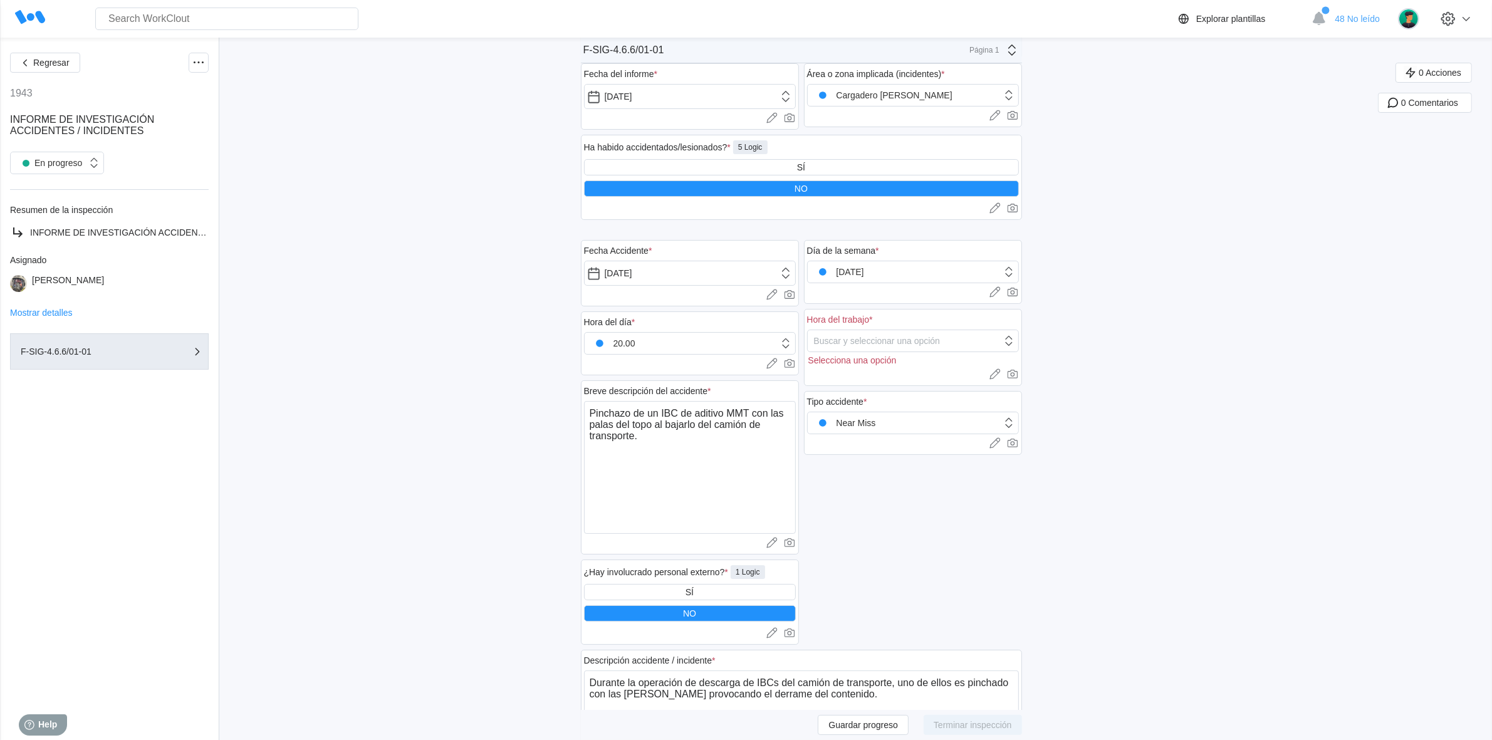
scroll to position [0, 0]
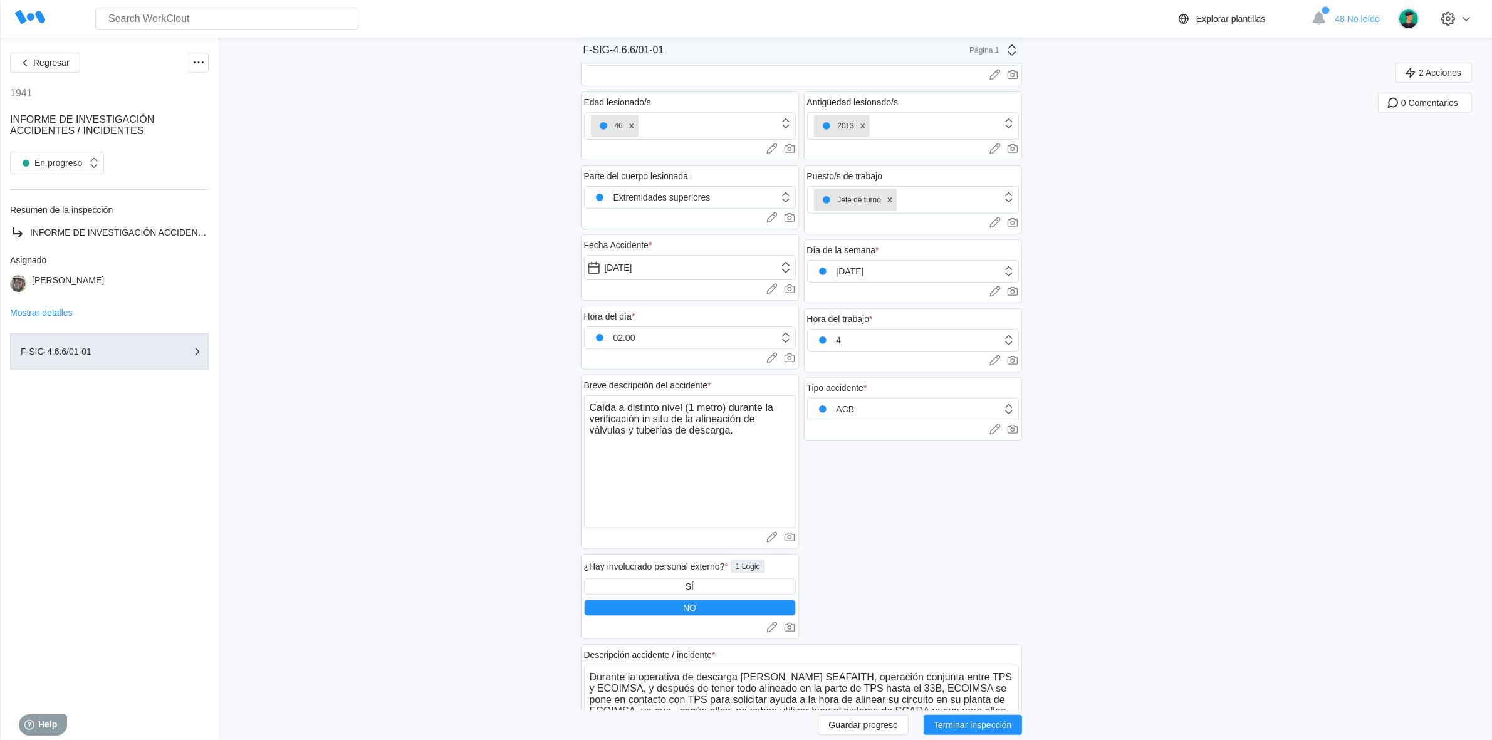
scroll to position [705, 0]
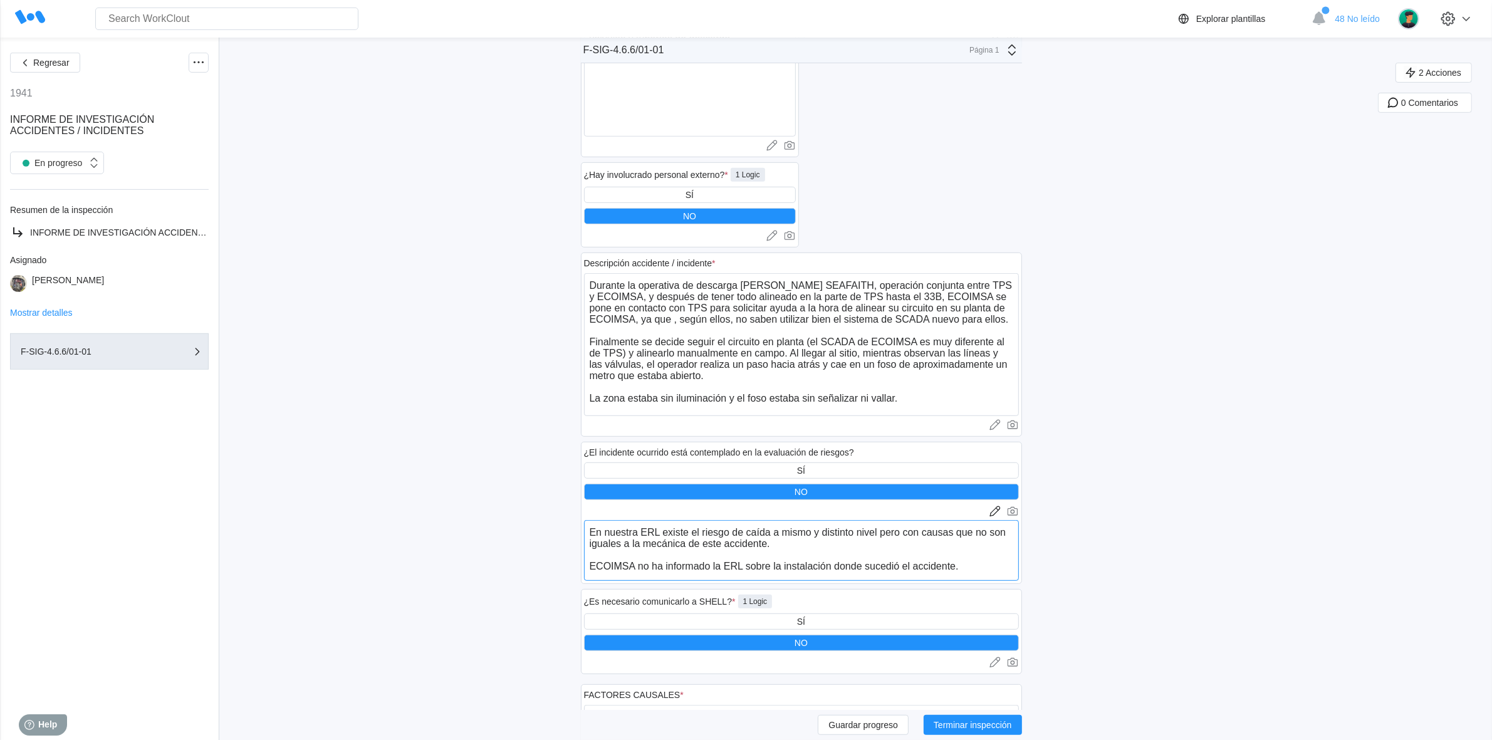
drag, startPoint x: 592, startPoint y: 568, endPoint x: 987, endPoint y: 564, distance: 394.9
click at [987, 564] on textarea "En nuestra ERL existe el riesgo de caída a mismo y distinto nivel pero con caus…" at bounding box center [801, 550] width 435 height 61
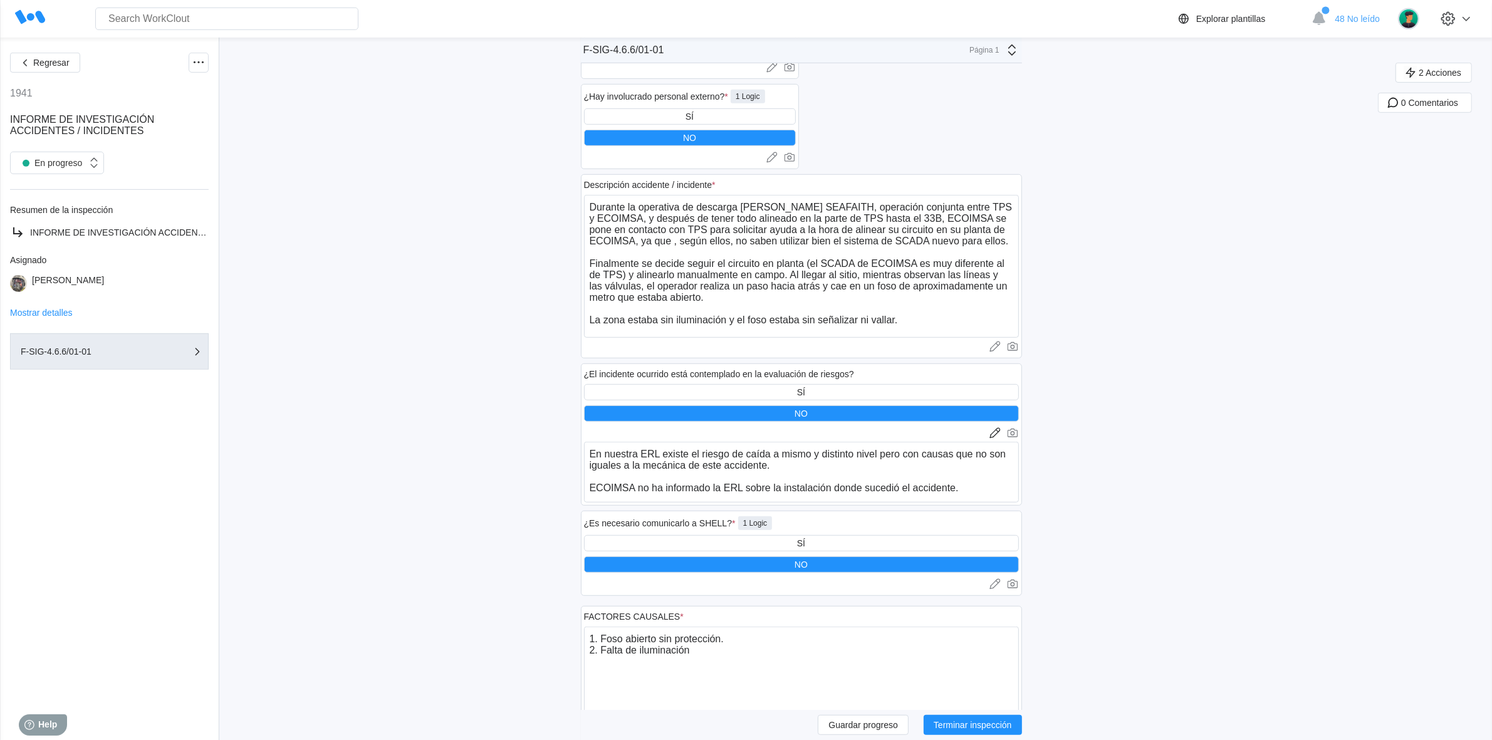
scroll to position [1019, 0]
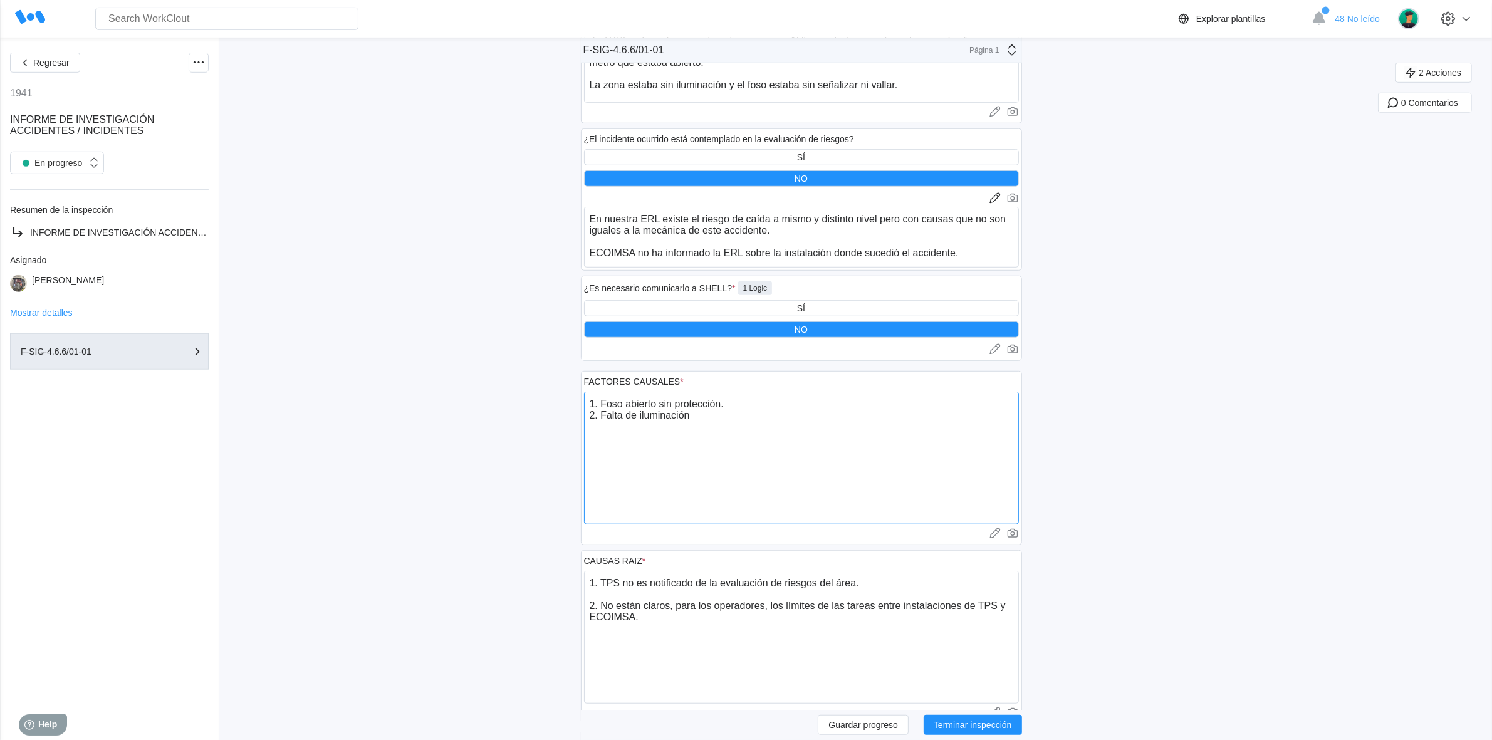
drag, startPoint x: 607, startPoint y: 402, endPoint x: 772, endPoint y: 402, distance: 164.8
click at [772, 402] on textarea "1. Foso abierto sin protección. 2. Falta de iluminación" at bounding box center [801, 458] width 435 height 133
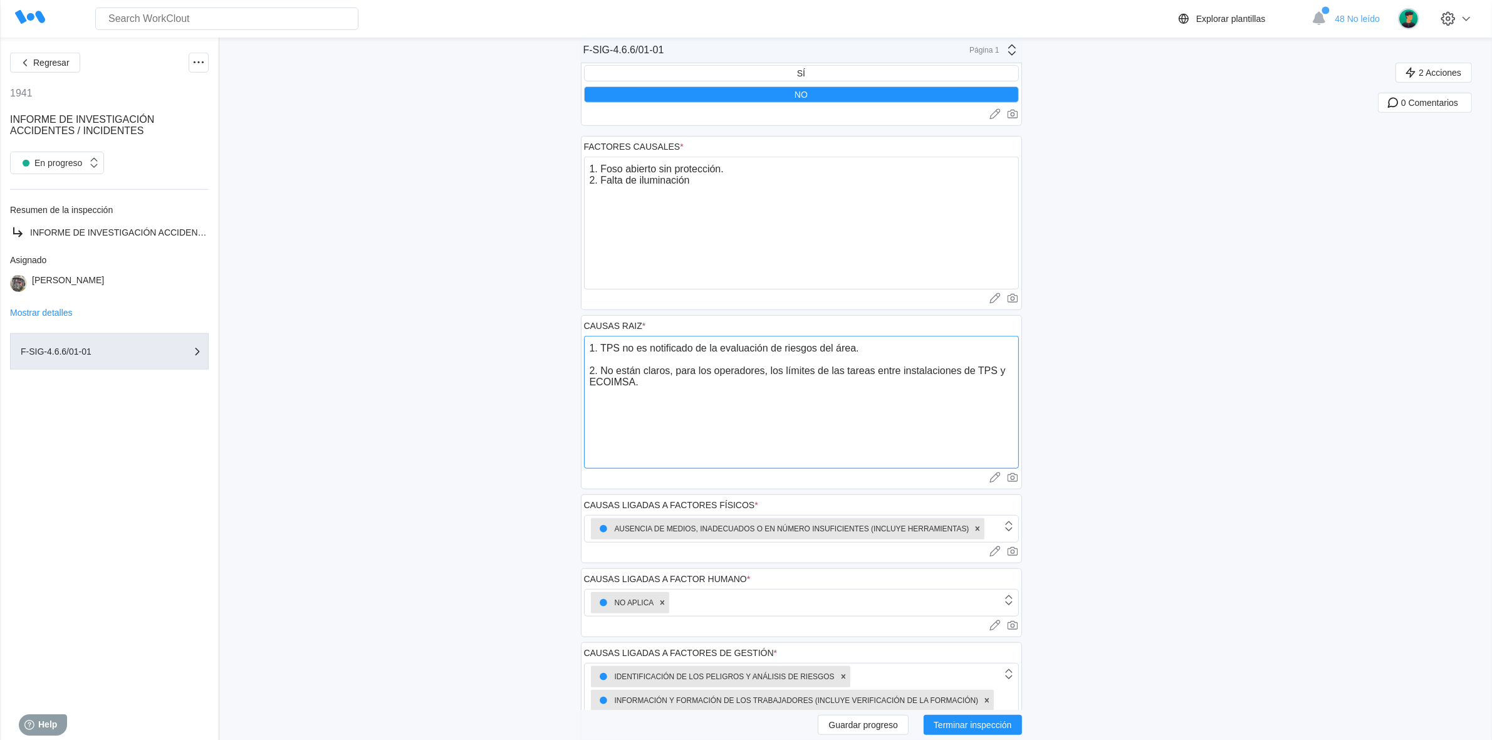
drag, startPoint x: 605, startPoint y: 349, endPoint x: 910, endPoint y: 360, distance: 305.4
click at [910, 360] on textarea "1. TPS no es notificado de la evaluación de riesgos del área. 2. No están claro…" at bounding box center [801, 402] width 435 height 133
click at [1257, 295] on div "Regresar 1941 INFORME DE INVESTIGACIÓN ACCIDENTES / INCIDENTES En progreso Resu…" at bounding box center [746, 456] width 1492 height 3345
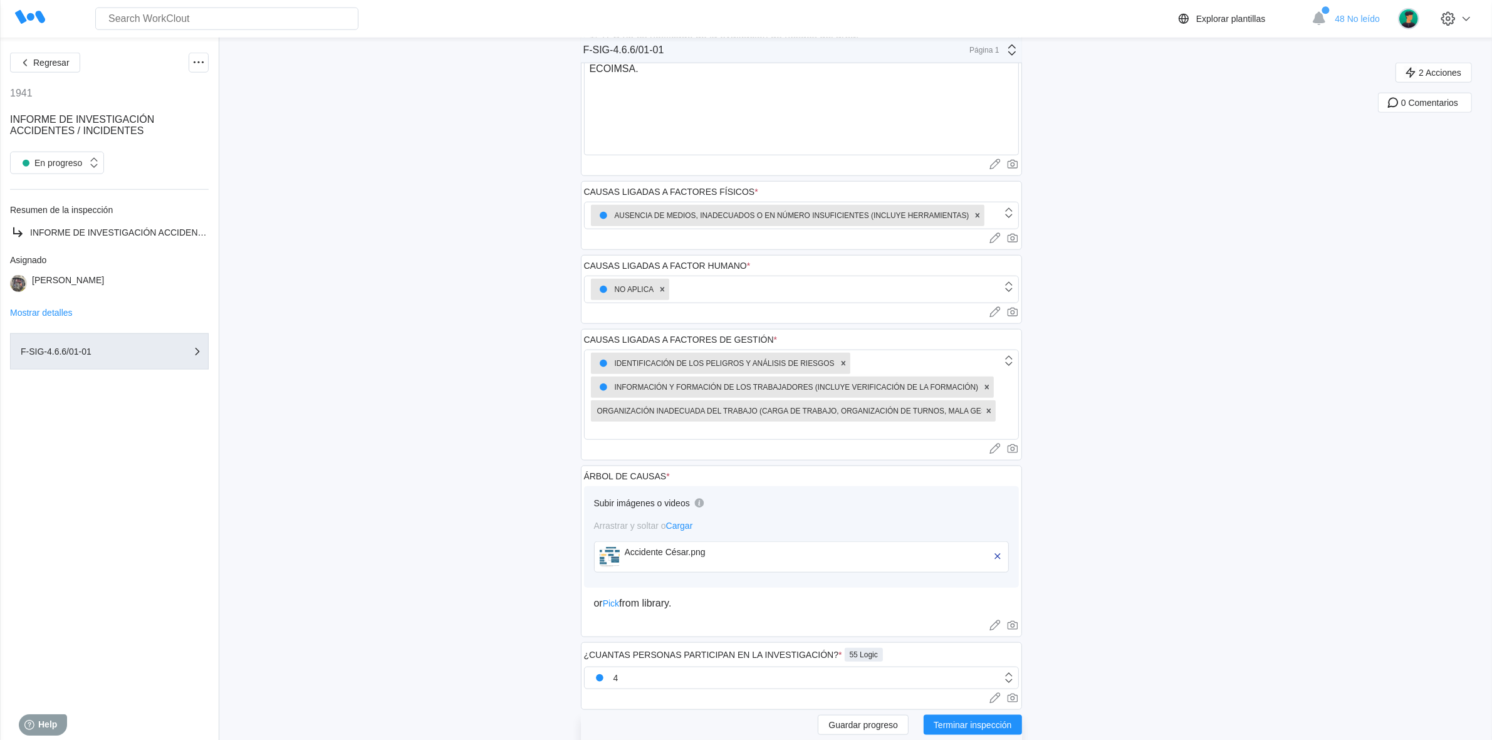
scroll to position [1645, 0]
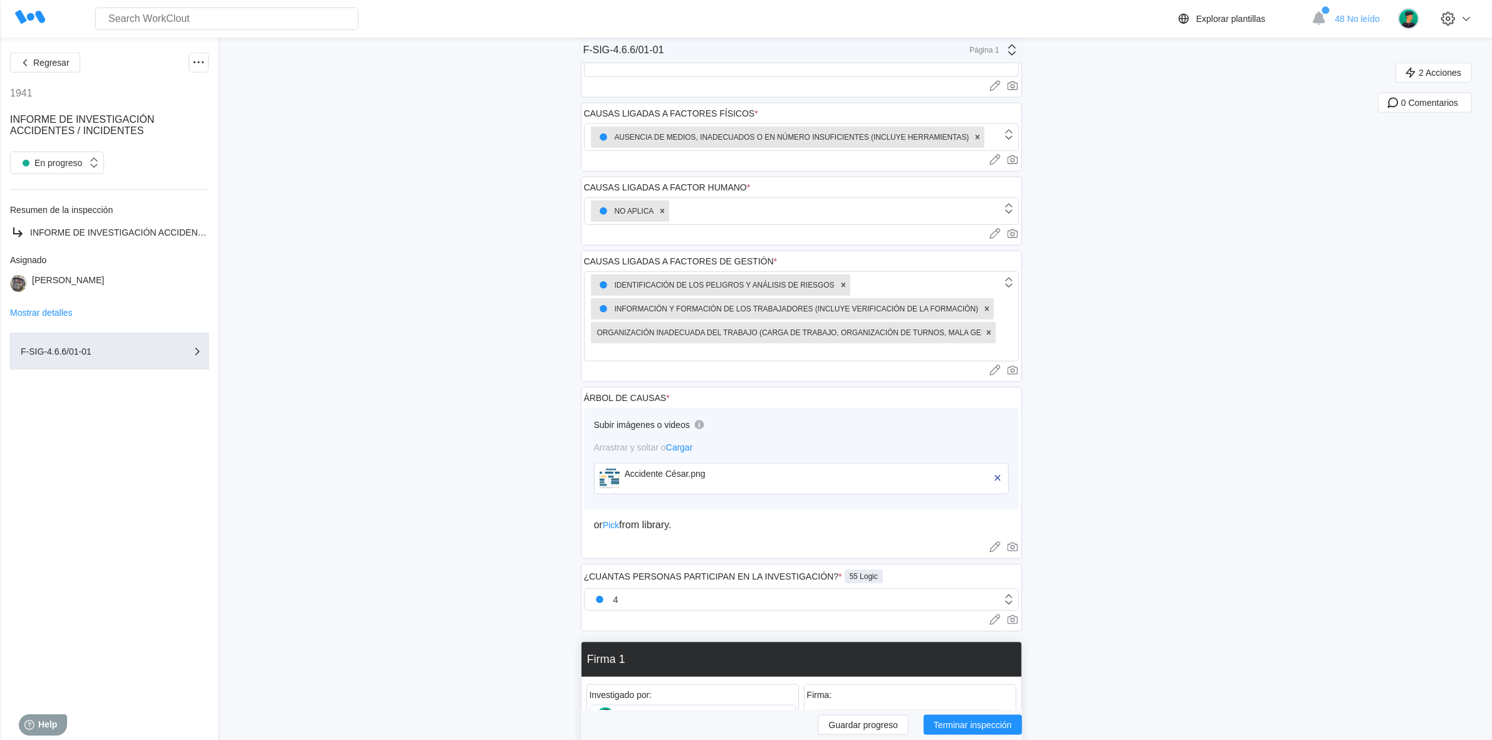
click at [650, 478] on div "Accidente César.png" at bounding box center [697, 474] width 144 height 10
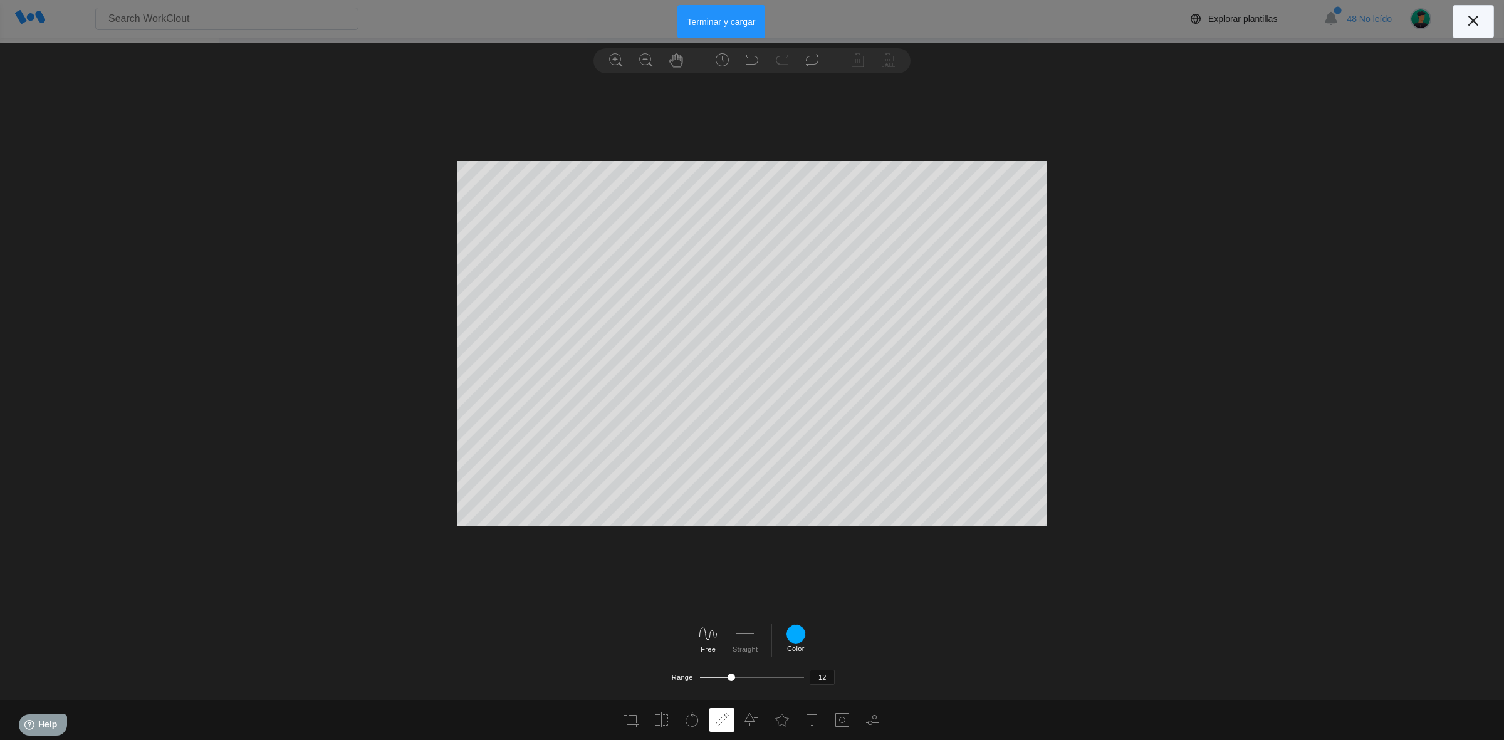
click at [1481, 21] on icon at bounding box center [1474, 21] width 20 height 20
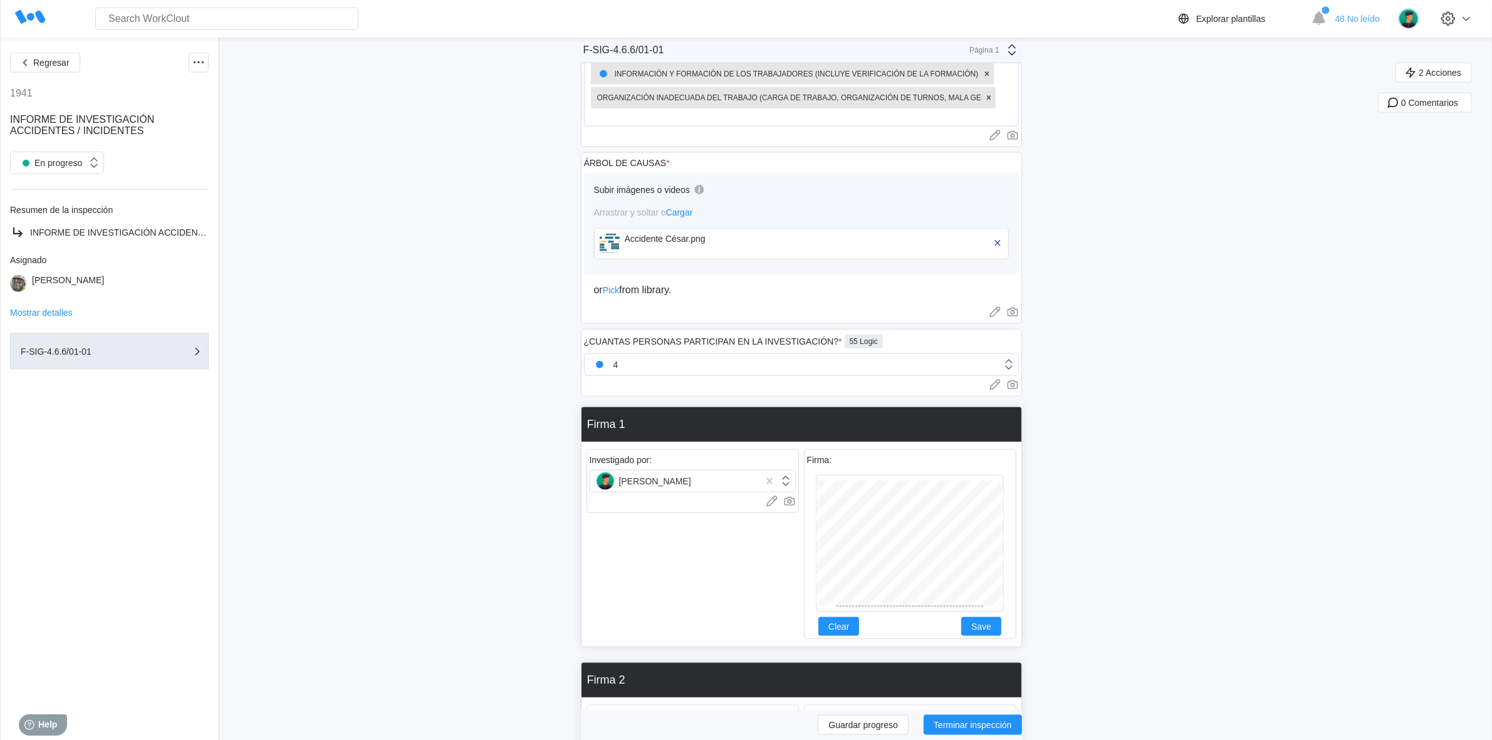
scroll to position [1959, 0]
